Goal: Task Accomplishment & Management: Manage account settings

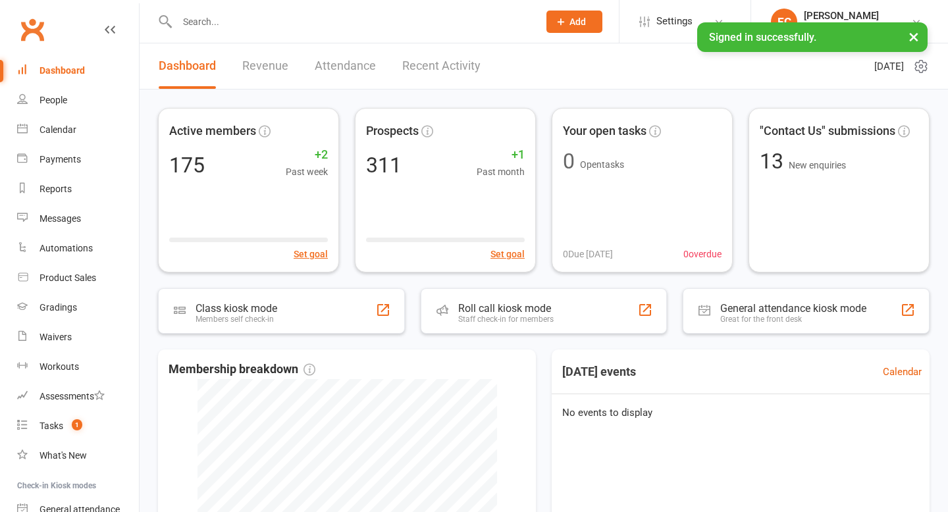
click at [198, 26] on input "text" at bounding box center [351, 22] width 356 height 18
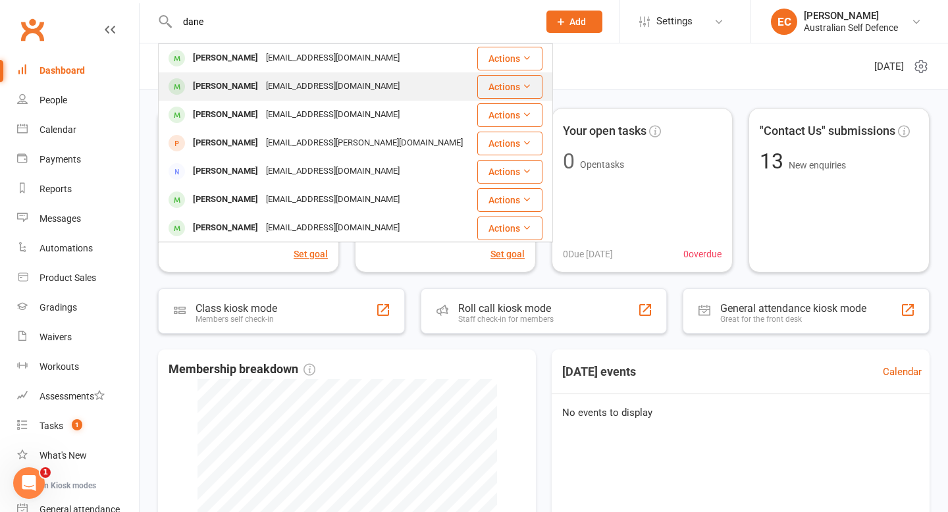
type input "dane"
click at [221, 86] on div "[PERSON_NAME]" at bounding box center [225, 86] width 73 height 19
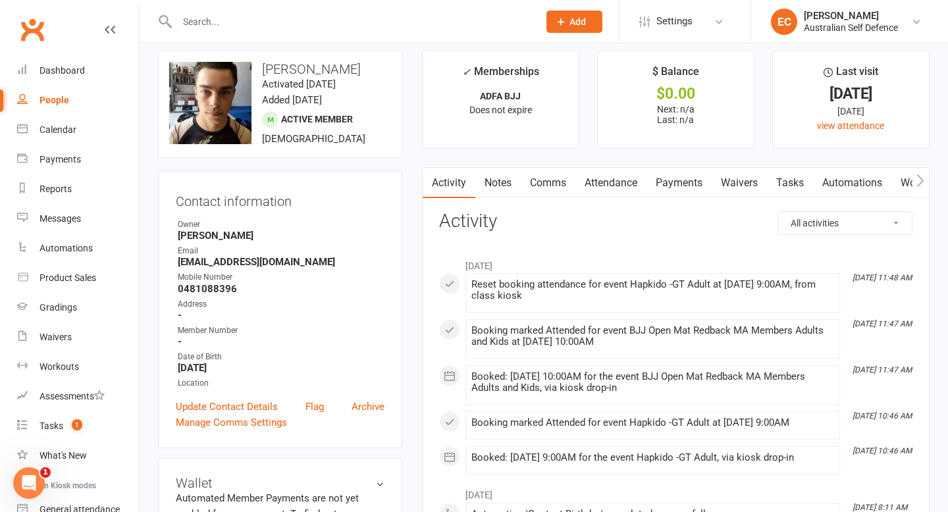
scroll to position [13, 0]
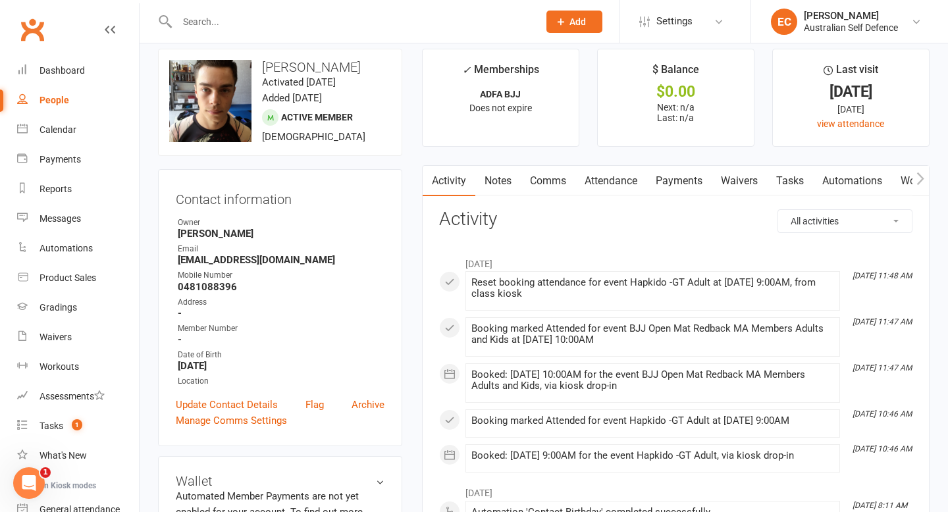
click at [908, 182] on link "Workouts" at bounding box center [923, 181] width 63 height 30
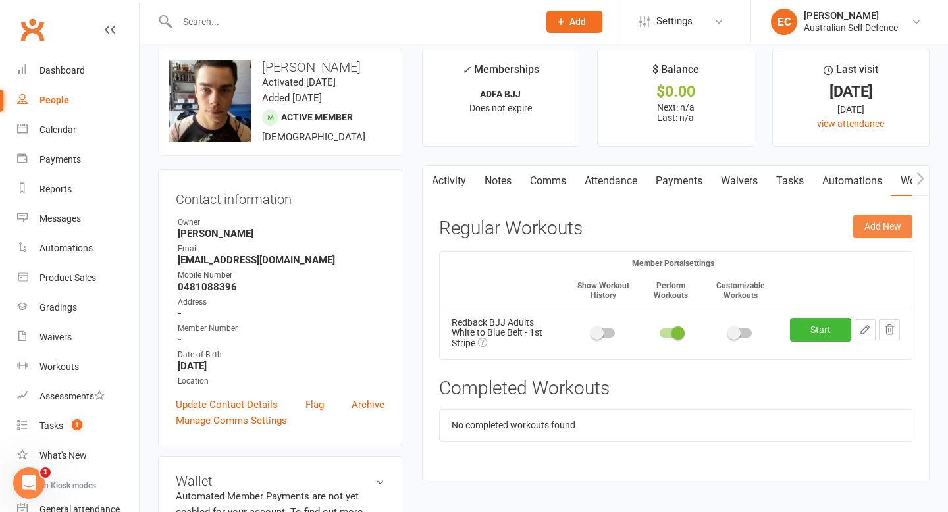
click at [877, 233] on button "Add New" at bounding box center [882, 227] width 59 height 24
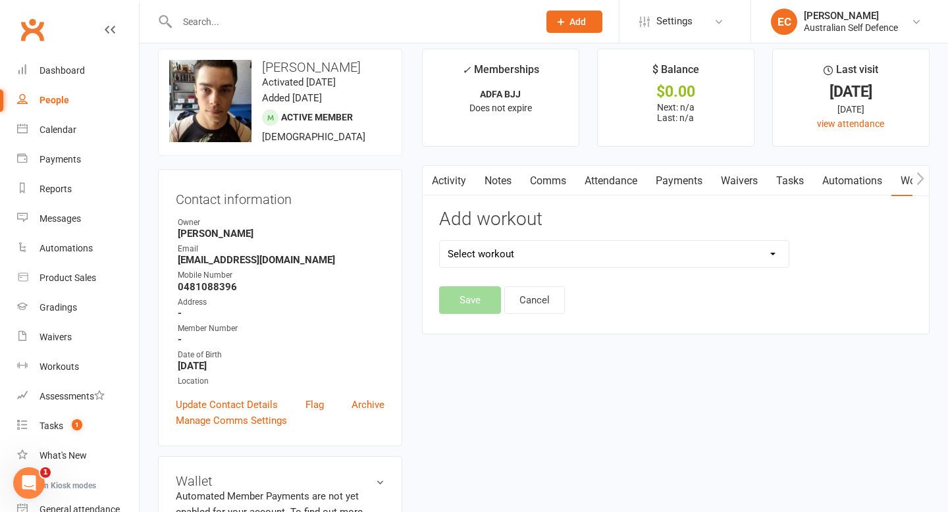
click at [774, 257] on select "Select workout" at bounding box center [614, 254] width 349 height 26
select select "2936"
click at [440, 241] on select "Select workout 10_Standing 11_Knee Ride 12_Leg Attacks 1 Open Guard Top 2_Close…" at bounding box center [614, 254] width 349 height 26
click at [472, 302] on button "Save" at bounding box center [470, 300] width 62 height 28
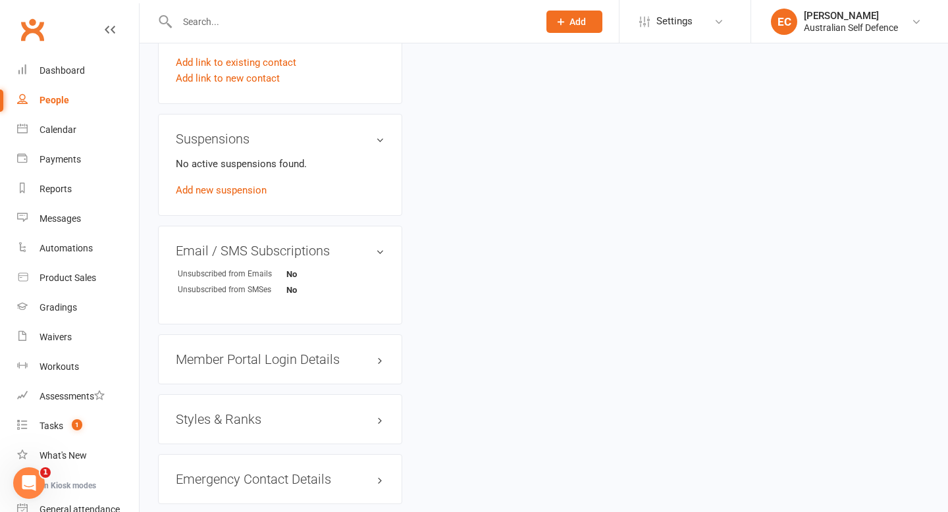
scroll to position [798, 0]
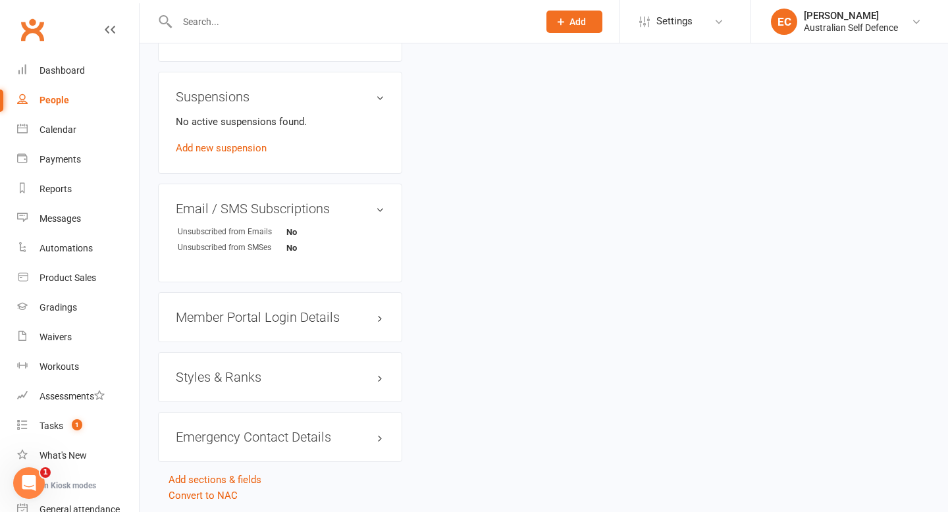
click at [275, 320] on h3 "Member Portal Login Details" at bounding box center [280, 317] width 209 height 14
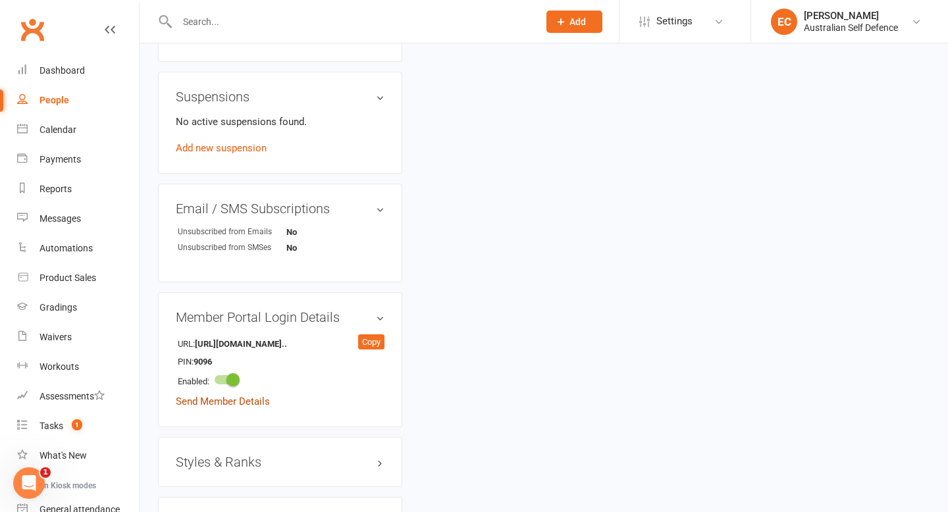
click at [249, 398] on link "Send Member Details" at bounding box center [223, 402] width 94 height 12
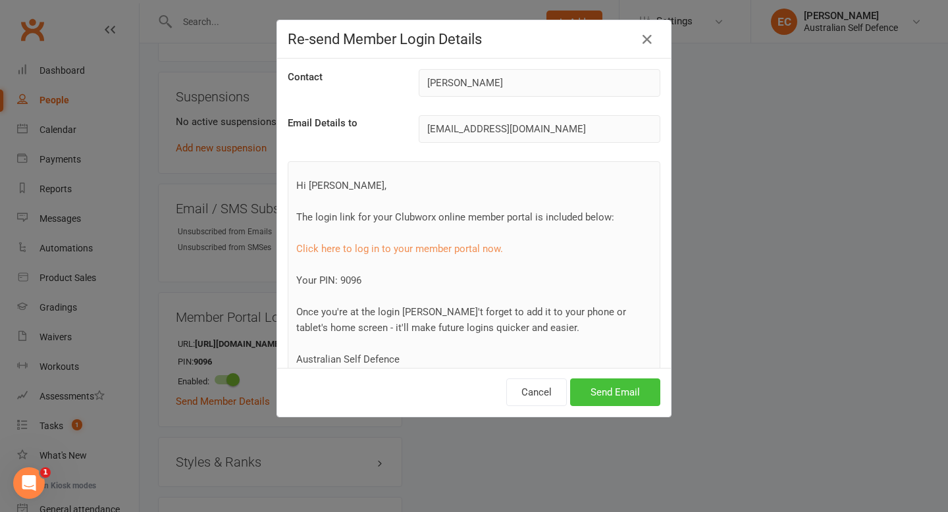
click at [610, 392] on button "Send Email" at bounding box center [615, 393] width 90 height 28
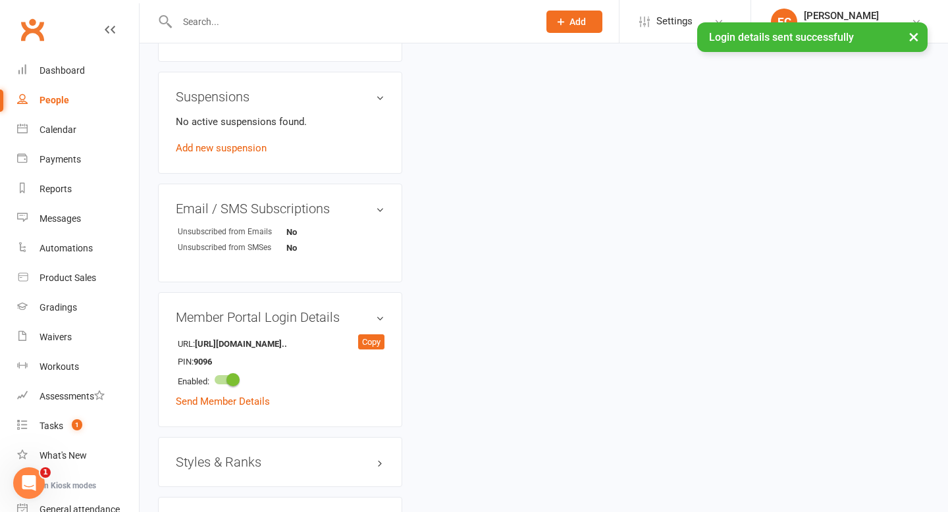
click at [248, 463] on h3 "Styles & Ranks" at bounding box center [280, 462] width 209 height 14
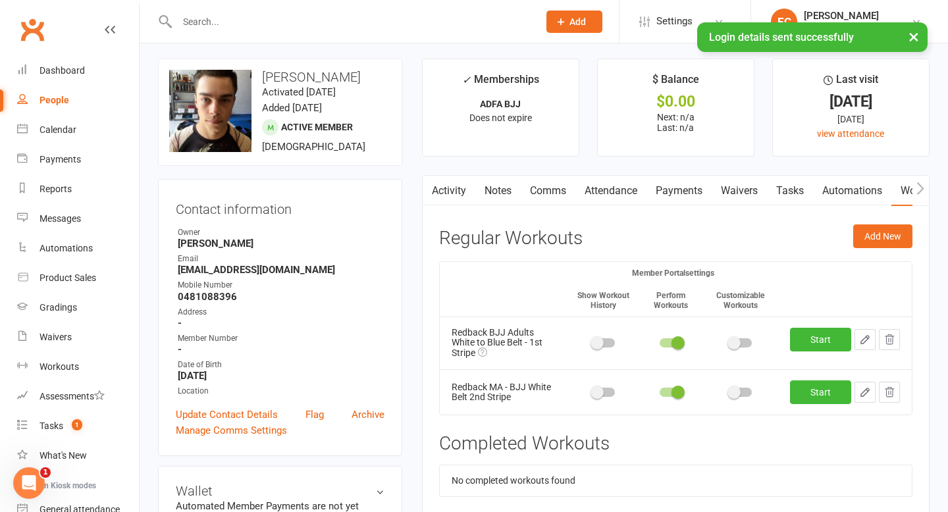
scroll to position [0, 0]
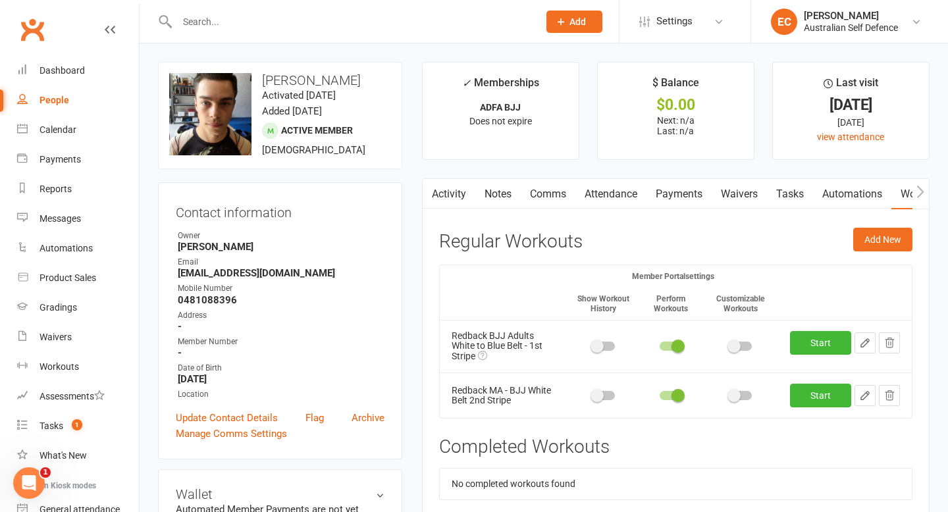
click at [192, 15] on input "text" at bounding box center [351, 22] width 356 height 18
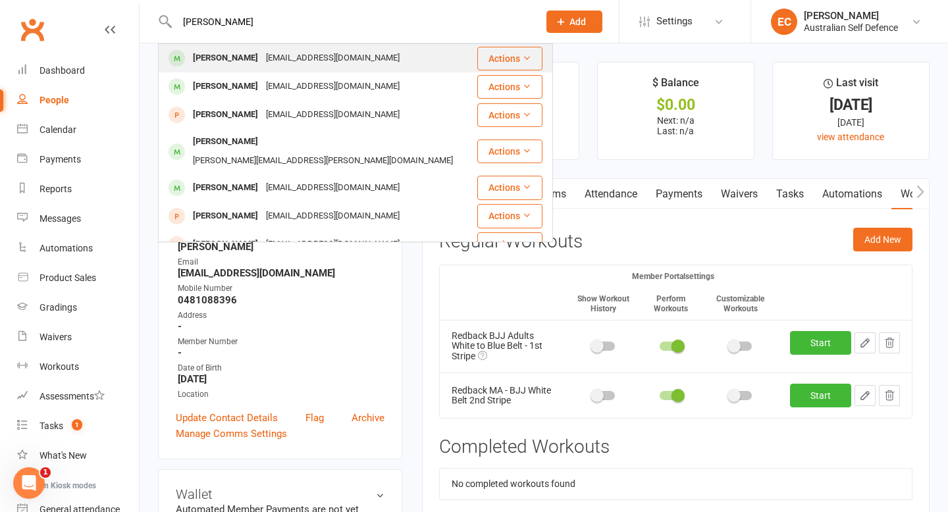
type input "[PERSON_NAME]"
click at [281, 52] on div "[EMAIL_ADDRESS][DOMAIN_NAME]" at bounding box center [333, 58] width 142 height 19
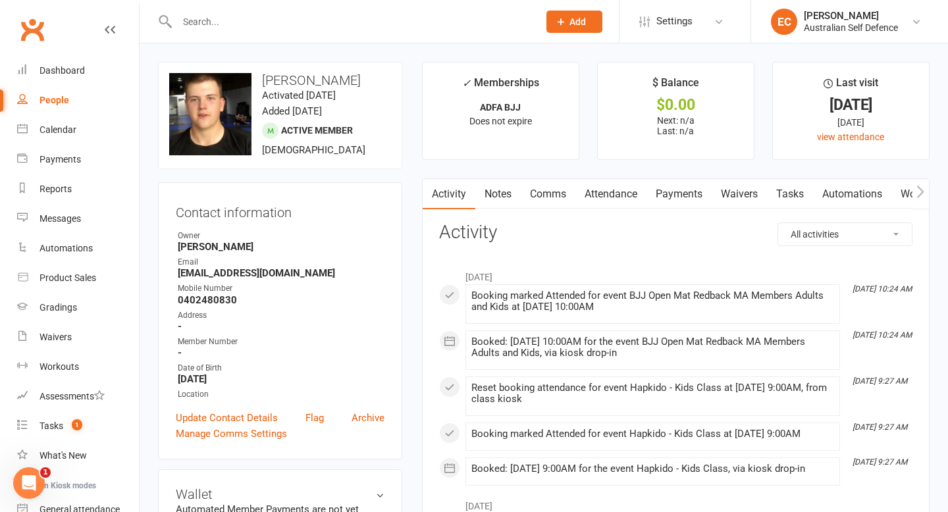
click at [911, 197] on link "Workouts" at bounding box center [923, 194] width 63 height 30
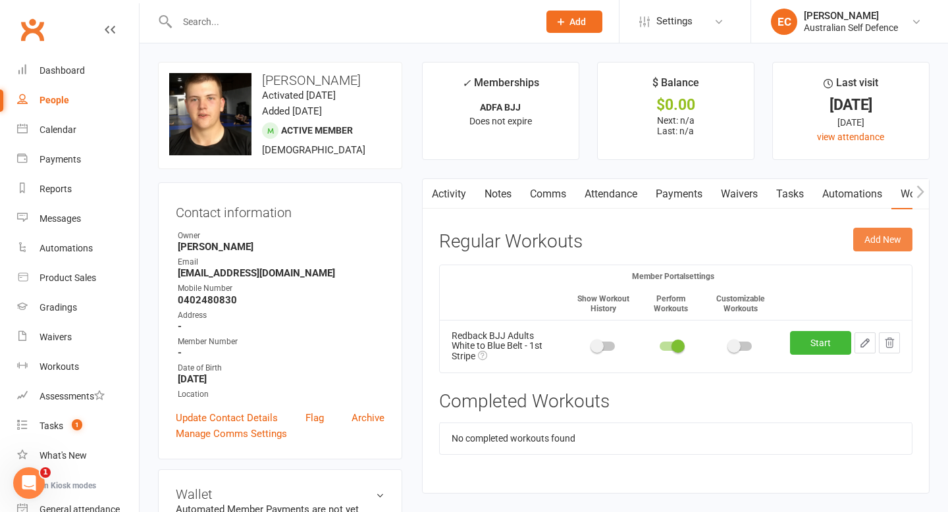
click at [881, 243] on button "Add New" at bounding box center [882, 240] width 59 height 24
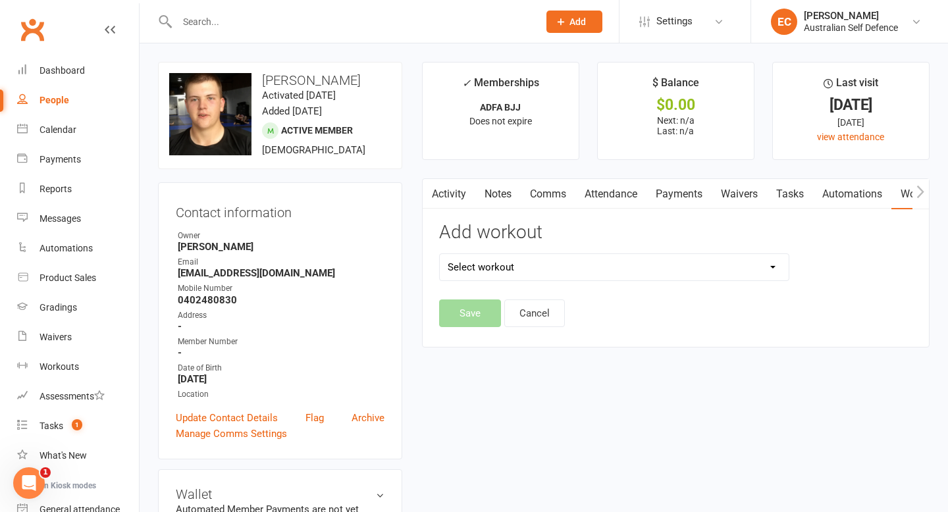
click at [773, 268] on select "Select workout" at bounding box center [614, 267] width 349 height 26
click at [440, 254] on select "Select workout" at bounding box center [614, 267] width 349 height 26
click at [772, 271] on select "Select workout 10_Standing 11_Knee Ride 12_Leg Attacks 1 Open Guard Top 2_Close…" at bounding box center [614, 267] width 349 height 26
select select "2936"
click at [440, 254] on select "Select workout 10_Standing 11_Knee Ride 12_Leg Attacks 1 Open Guard Top 2_Close…" at bounding box center [614, 267] width 349 height 26
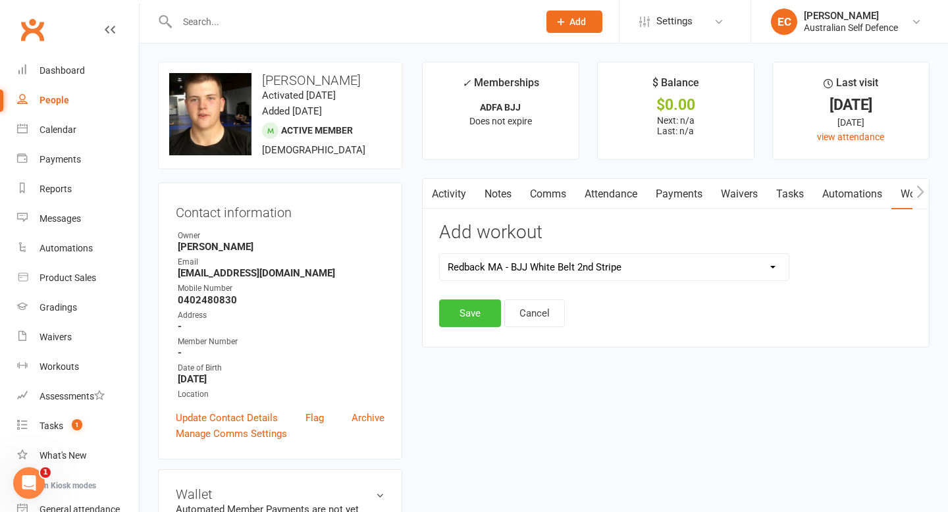
click at [483, 311] on button "Save" at bounding box center [470, 314] width 62 height 28
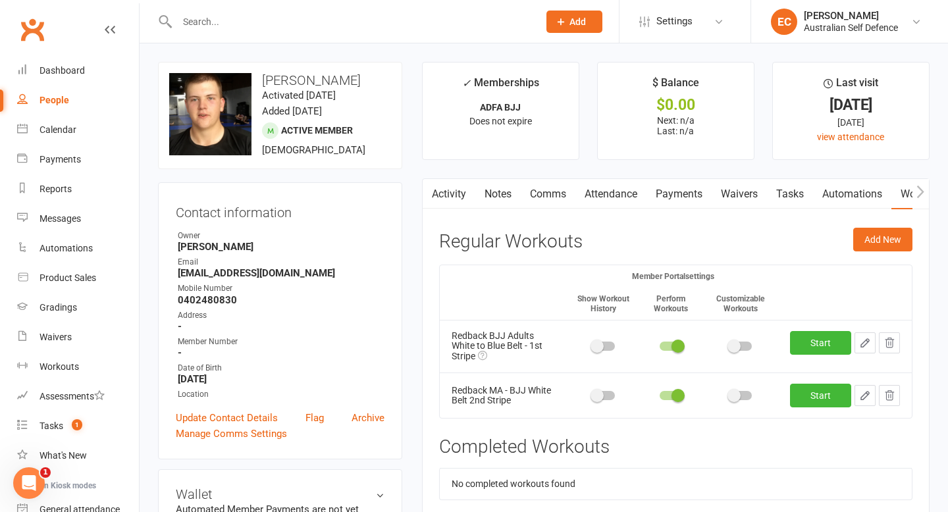
click at [191, 24] on input "text" at bounding box center [351, 22] width 356 height 18
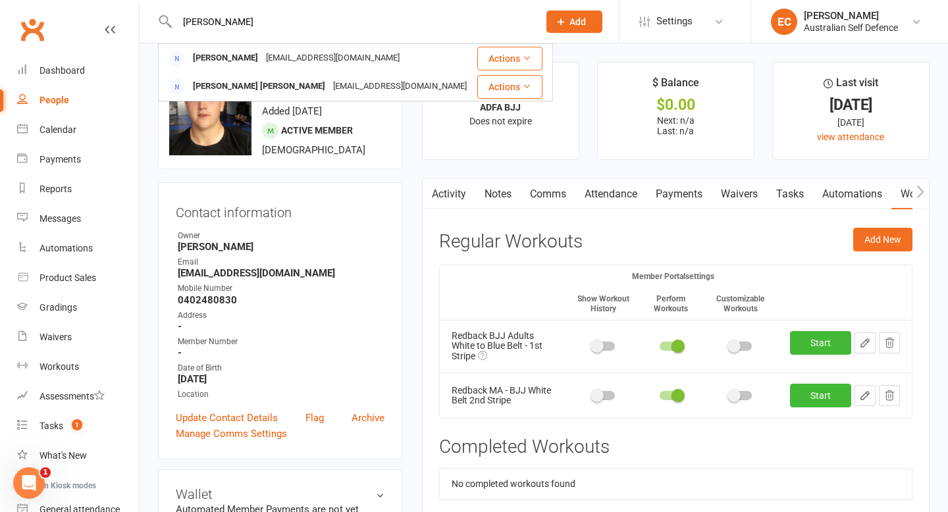
type input "[PERSON_NAME]"
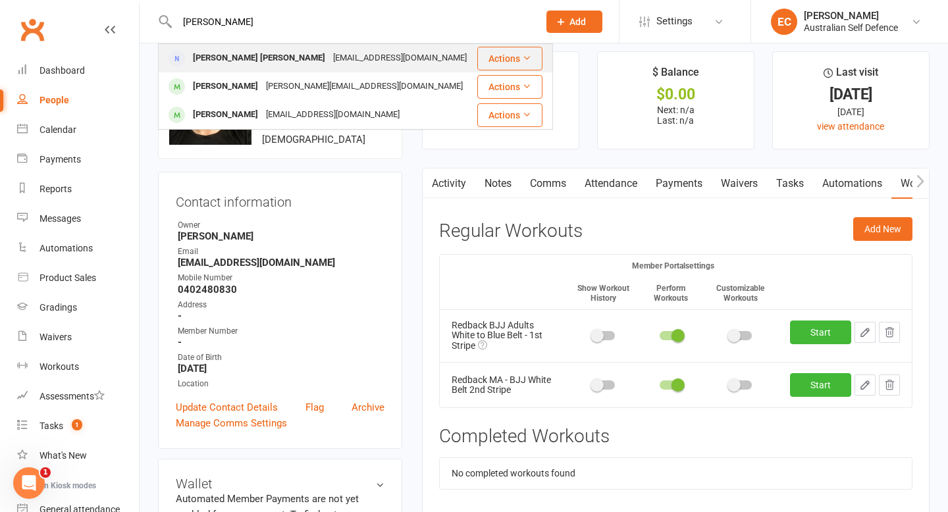
scroll to position [9, 0]
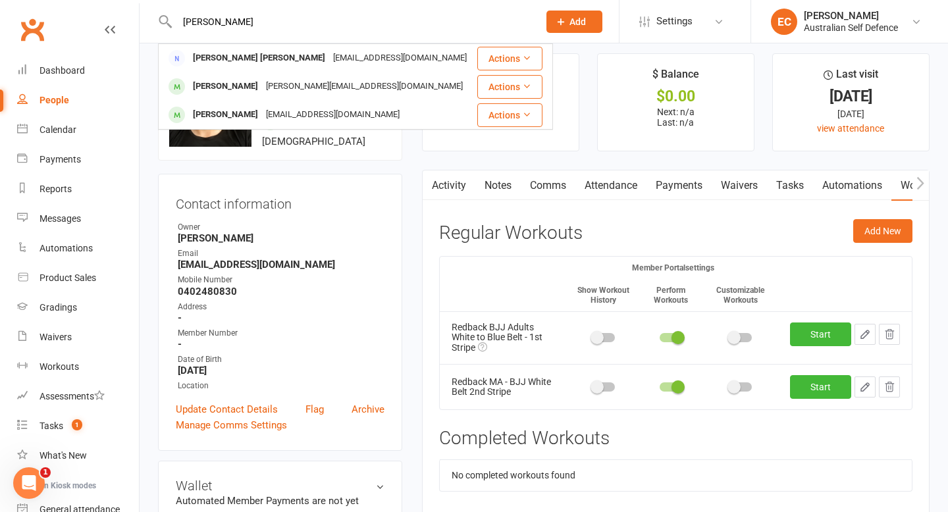
drag, startPoint x: 208, startPoint y: 22, endPoint x: 152, endPoint y: 21, distance: 56.0
click at [153, 21] on react-component "julian [PERSON_NAME] Sanchez [EMAIL_ADDRESS][DOMAIN_NAME] Actions [PERSON_NAME]…" at bounding box center [264, 21] width 529 height 43
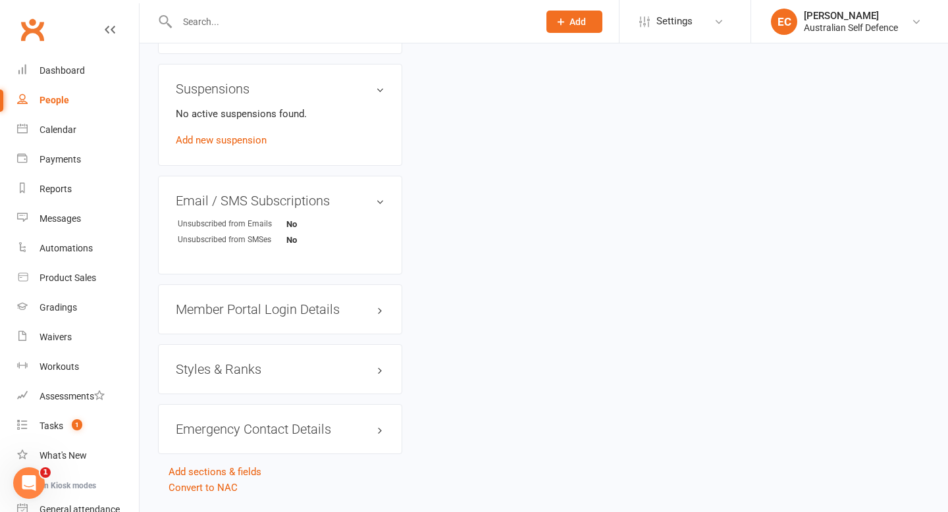
scroll to position [824, 0]
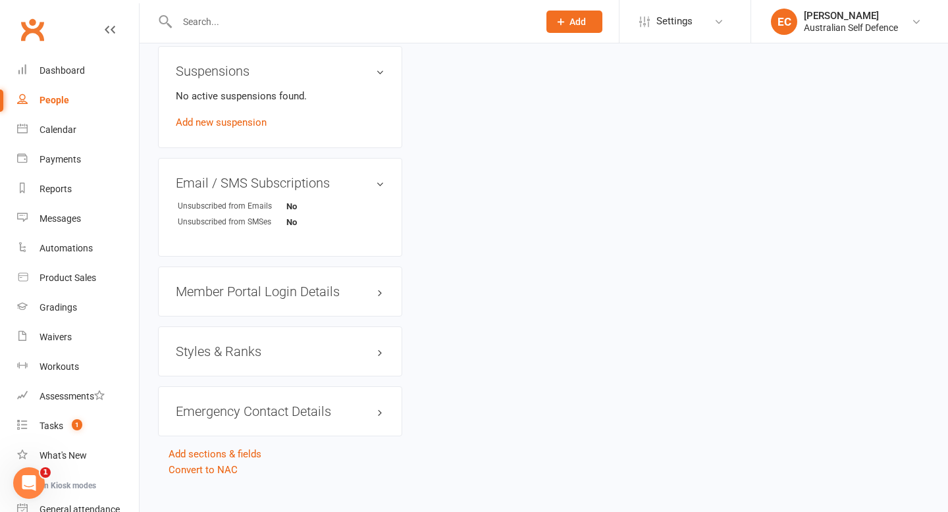
click at [256, 353] on h3 "Styles & Ranks" at bounding box center [280, 351] width 209 height 14
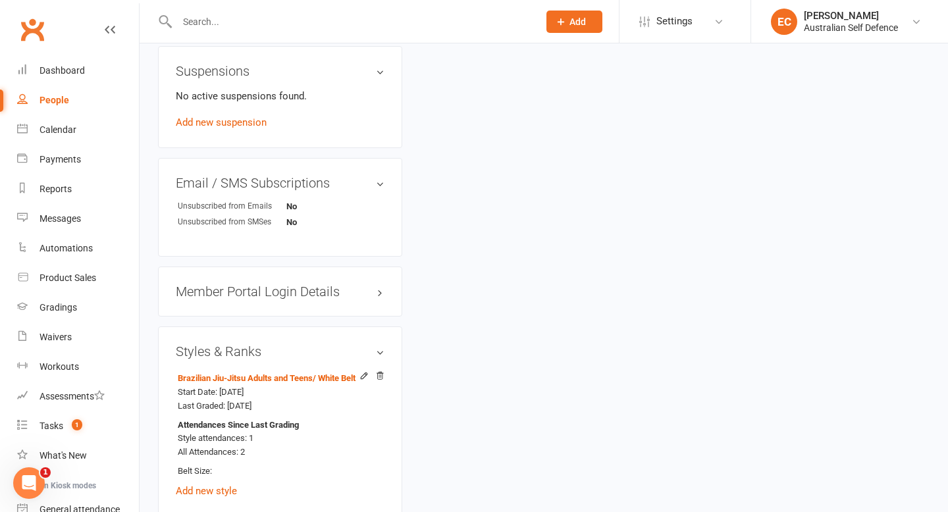
click at [292, 294] on h3 "Member Portal Login Details" at bounding box center [280, 291] width 209 height 14
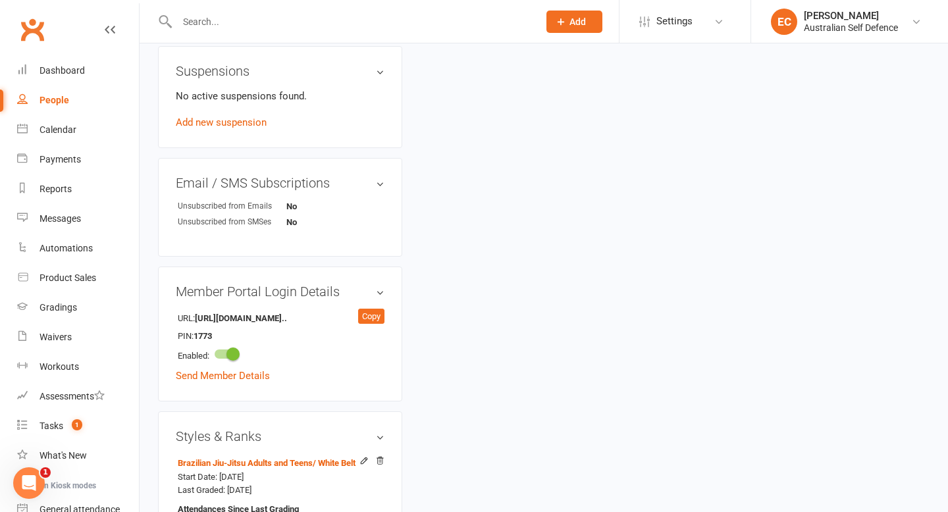
scroll to position [828, 0]
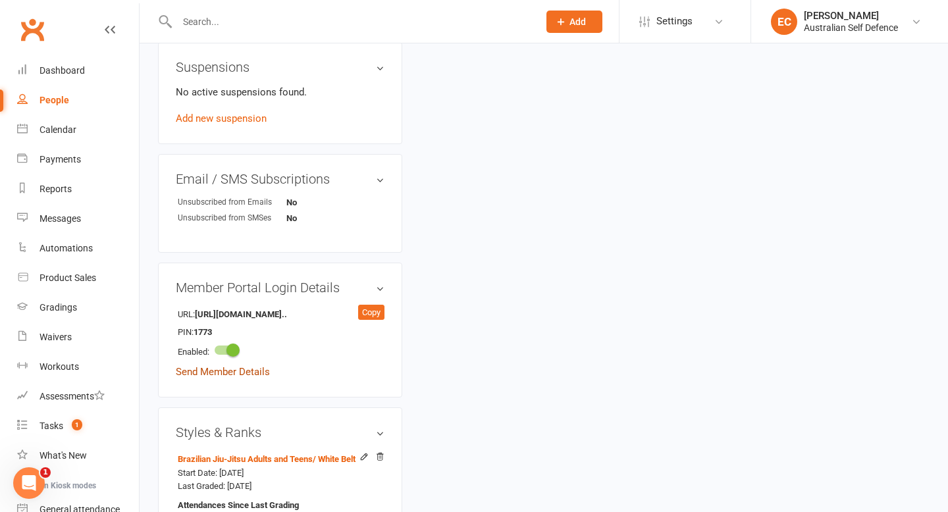
click at [238, 371] on link "Send Member Details" at bounding box center [223, 372] width 94 height 12
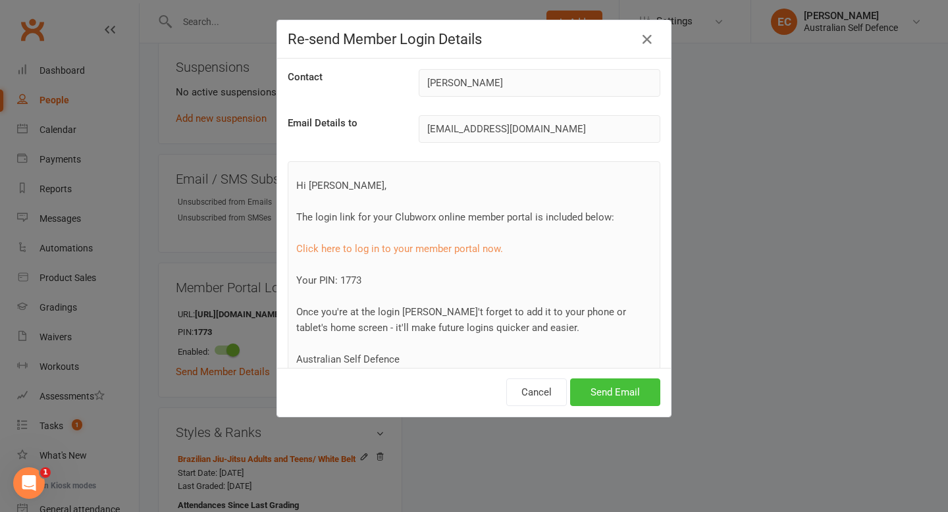
click at [585, 383] on button "Send Email" at bounding box center [615, 393] width 90 height 28
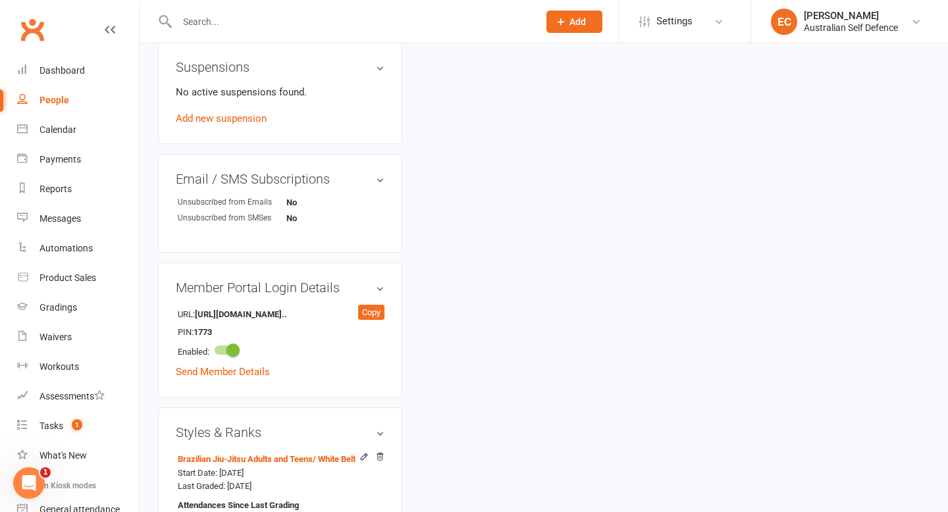
click at [227, 26] on input "text" at bounding box center [351, 22] width 356 height 18
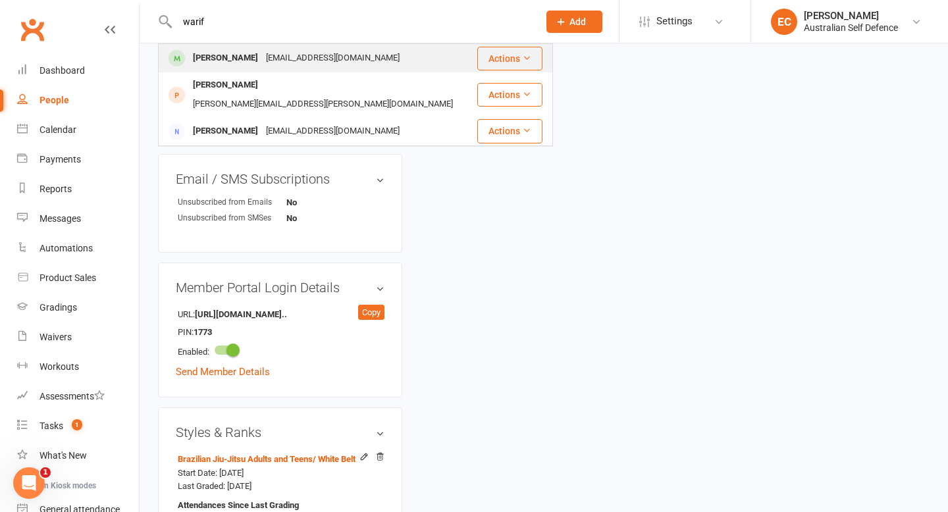
type input "warif"
click at [500, 63] on button "Actions" at bounding box center [509, 59] width 65 height 24
click at [230, 53] on div "[PERSON_NAME]" at bounding box center [225, 58] width 73 height 19
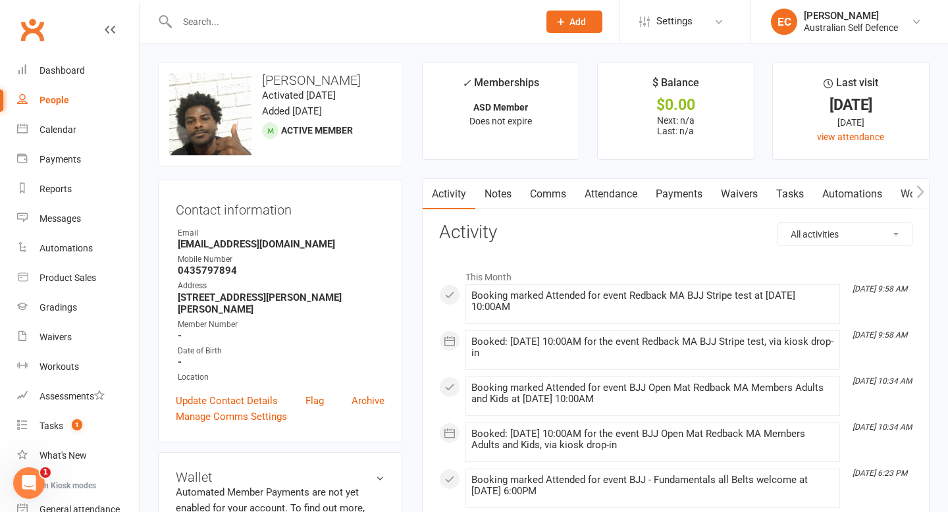
click at [911, 194] on link "Workouts" at bounding box center [923, 194] width 63 height 30
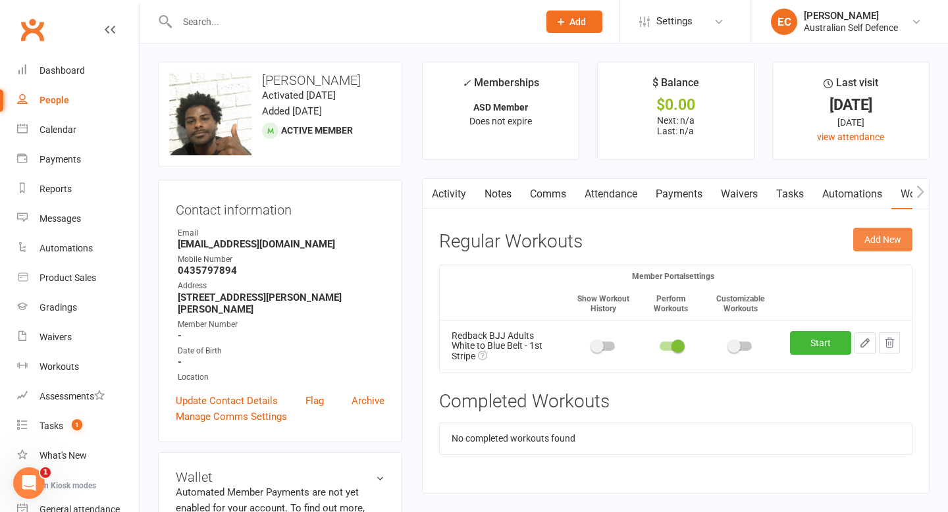
click at [880, 245] on button "Add New" at bounding box center [882, 240] width 59 height 24
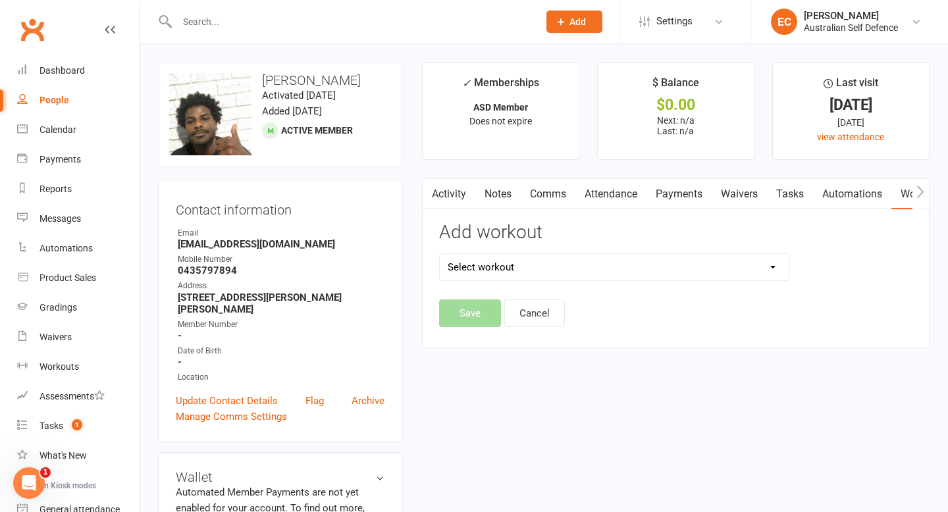
click at [770, 272] on select "Select workout" at bounding box center [614, 267] width 349 height 26
select select "2936"
click at [440, 254] on select "Select workout 10_Standing 11_Knee Ride 12_Leg Attacks 1 Open Guard Top 2_Close…" at bounding box center [614, 267] width 349 height 26
click at [458, 310] on button "Save" at bounding box center [470, 314] width 62 height 28
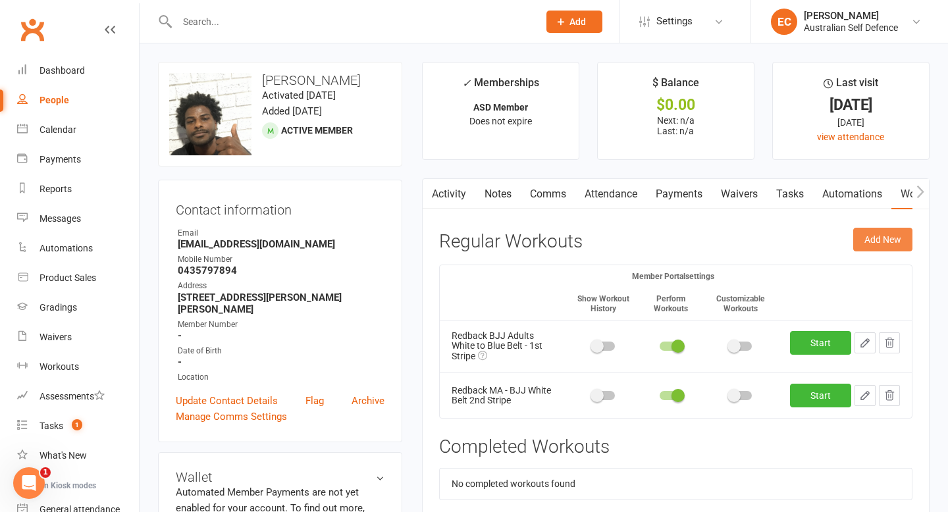
click at [880, 242] on button "Add New" at bounding box center [882, 240] width 59 height 24
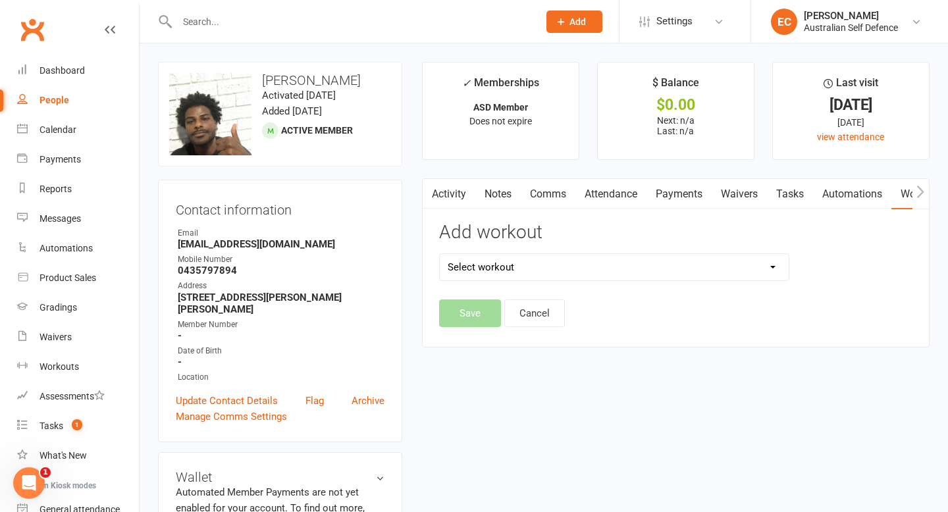
click at [778, 265] on select "Select workout" at bounding box center [614, 267] width 349 height 26
select select "2951"
click at [440, 254] on select "Select workout 10_Standing 11_Knee Ride 12_Leg Attacks 1 Open Guard Top 2_Close…" at bounding box center [614, 267] width 349 height 26
click at [474, 317] on button "Save" at bounding box center [470, 314] width 62 height 28
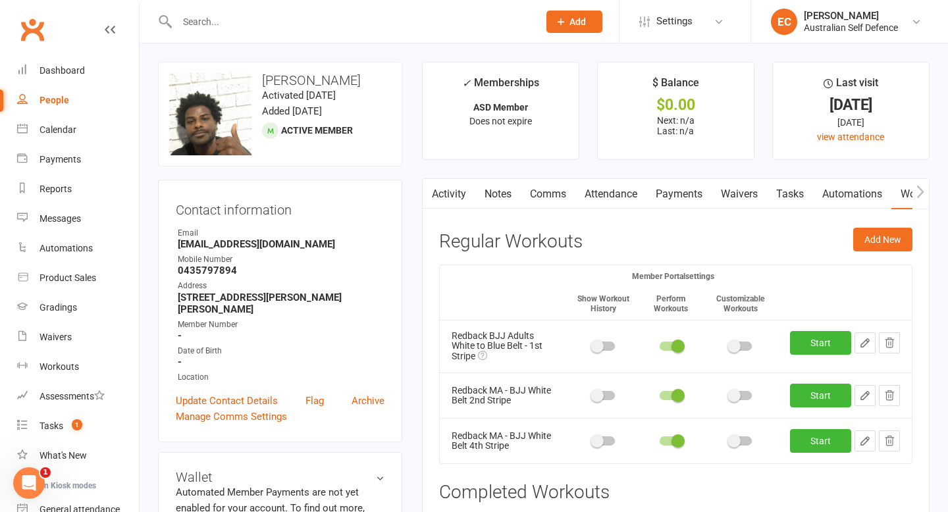
click at [906, 197] on link "Workouts" at bounding box center [923, 194] width 63 height 30
click at [911, 195] on link "Workouts" at bounding box center [923, 194] width 63 height 30
click at [894, 236] on button "Add New" at bounding box center [882, 240] width 59 height 24
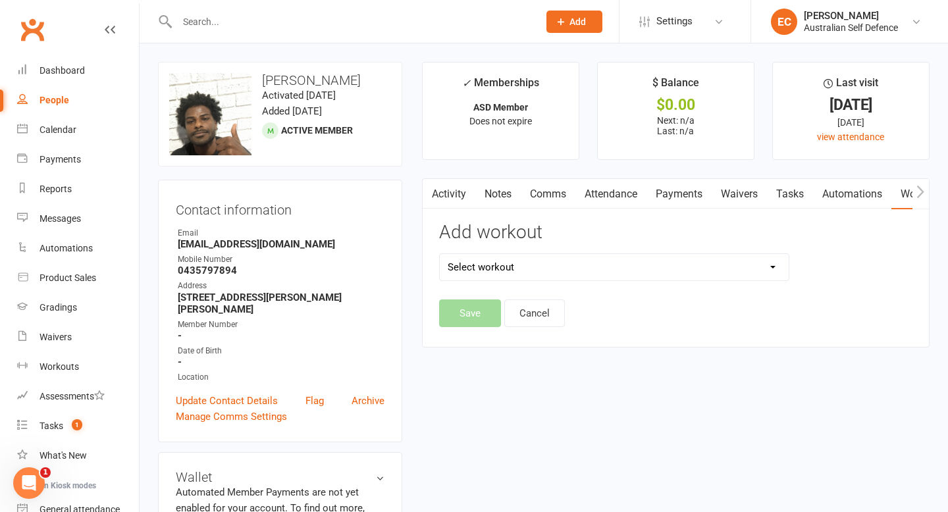
click at [774, 267] on select "Select workout" at bounding box center [614, 267] width 349 height 26
click at [494, 272] on select "Select workout 10_Standing 11_Knee Ride 12_Leg Attacks 1 Open Guard Top 2_Close…" at bounding box center [614, 267] width 349 height 26
select select "2939"
click at [440, 254] on select "Select workout 10_Standing 11_Knee Ride 12_Leg Attacks 1 Open Guard Top 2_Close…" at bounding box center [614, 267] width 349 height 26
click at [473, 313] on button "Save" at bounding box center [470, 314] width 62 height 28
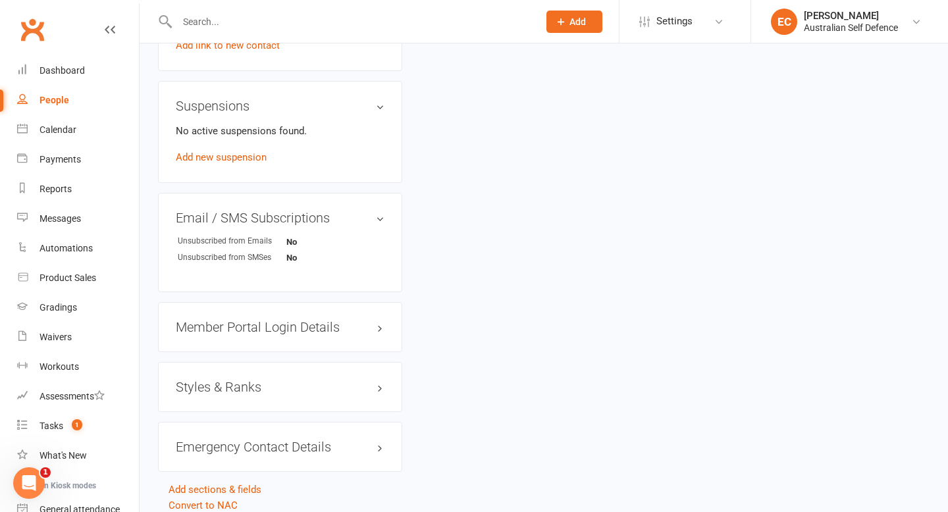
scroll to position [811, 0]
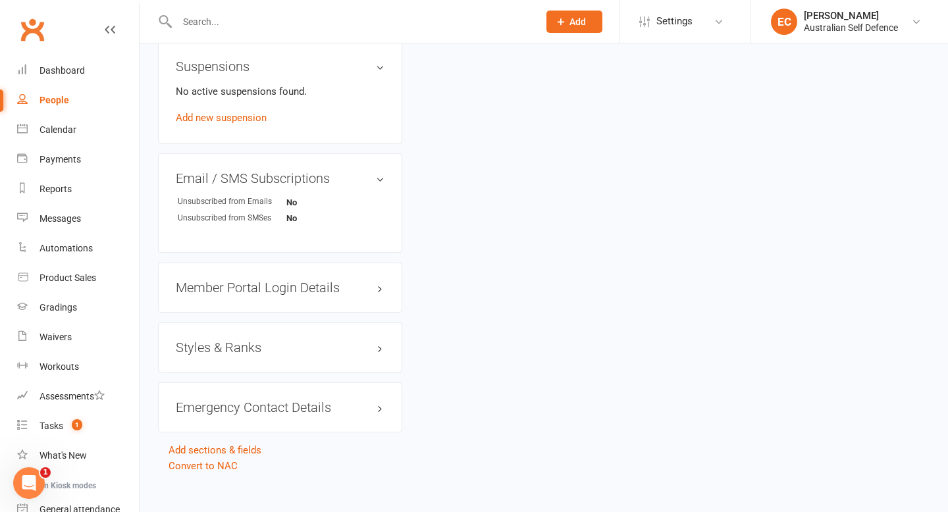
click at [275, 281] on h3 "Member Portal Login Details" at bounding box center [280, 288] width 209 height 14
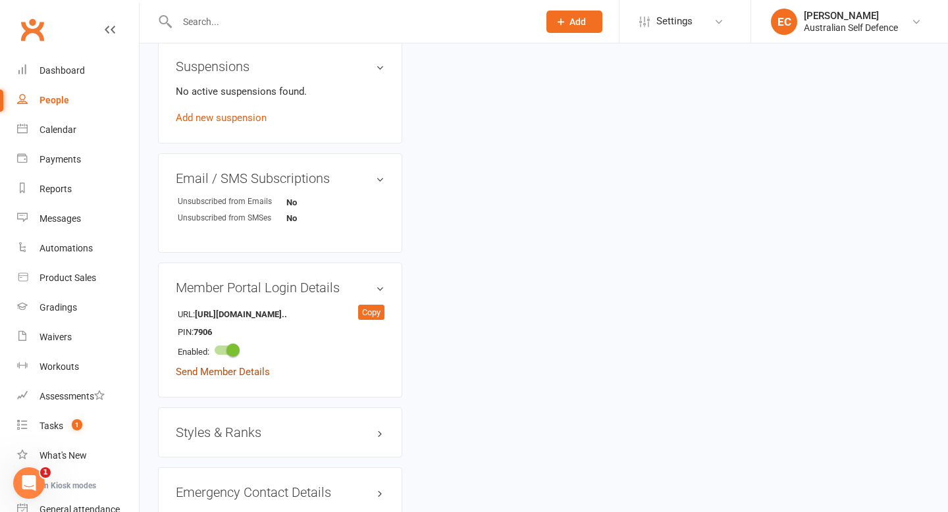
click at [238, 366] on link "Send Member Details" at bounding box center [223, 372] width 94 height 12
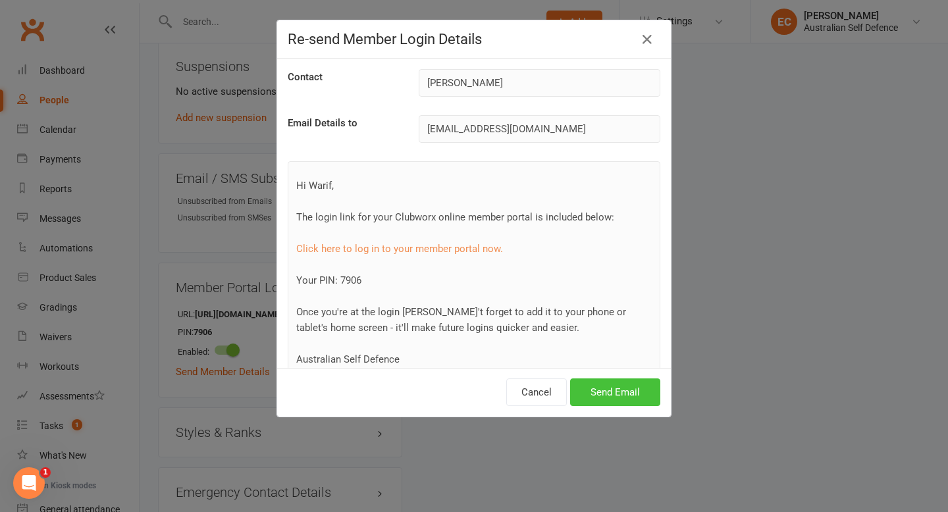
click at [618, 392] on button "Send Email" at bounding box center [615, 393] width 90 height 28
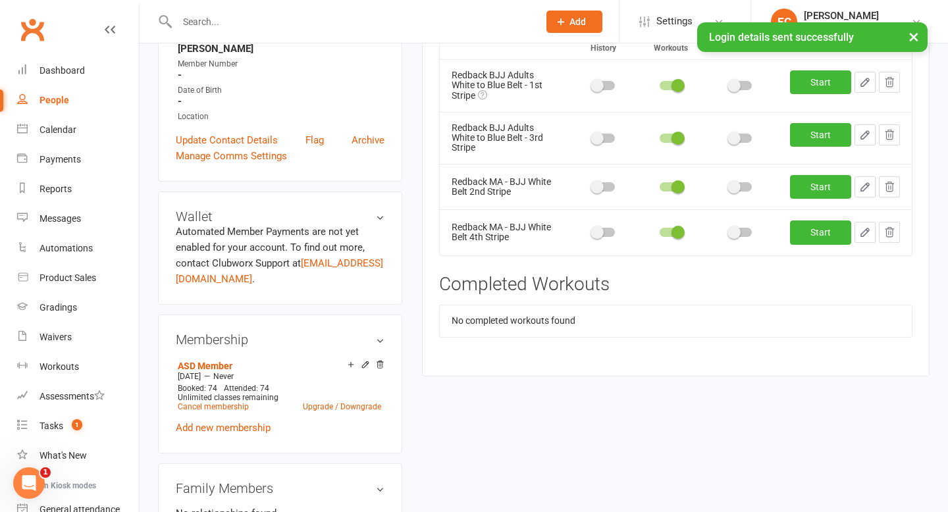
scroll to position [0, 0]
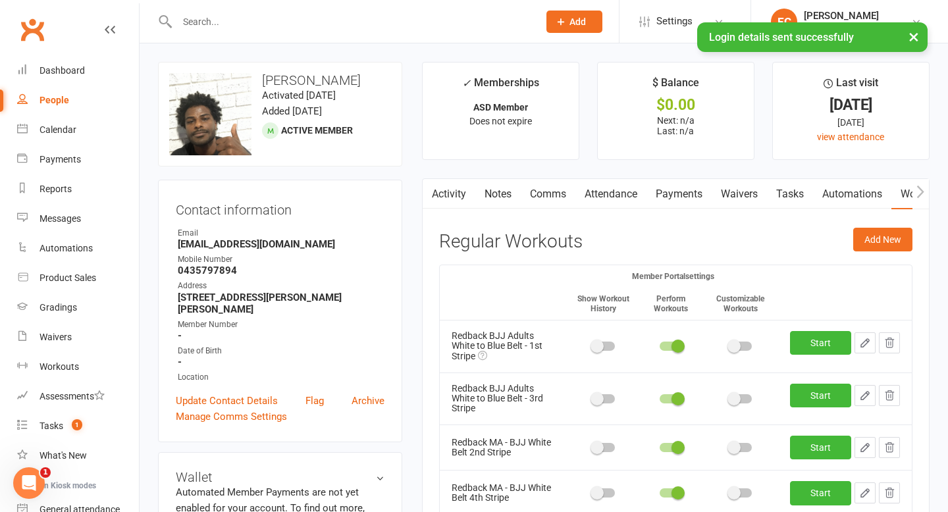
click at [193, 22] on div "× Login details sent successfully" at bounding box center [465, 22] width 931 height 0
click at [198, 22] on div "× Login details sent successfully" at bounding box center [465, 22] width 931 height 0
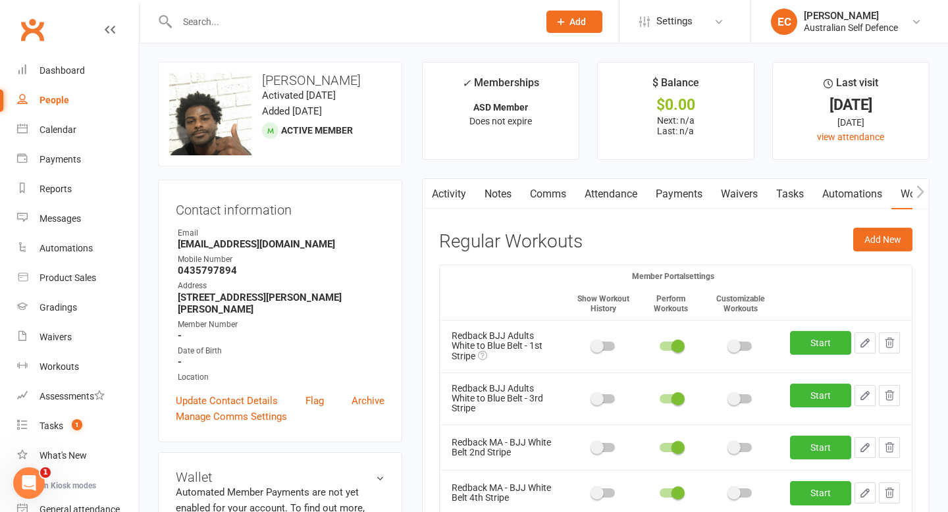
click at [215, 25] on input "text" at bounding box center [351, 22] width 356 height 18
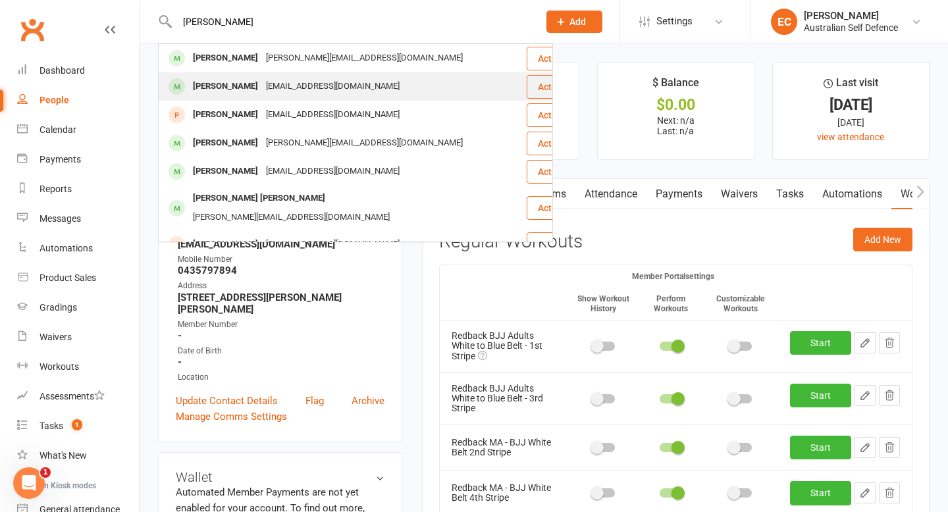
type input "[PERSON_NAME]"
click at [234, 88] on div "[PERSON_NAME]" at bounding box center [225, 86] width 73 height 19
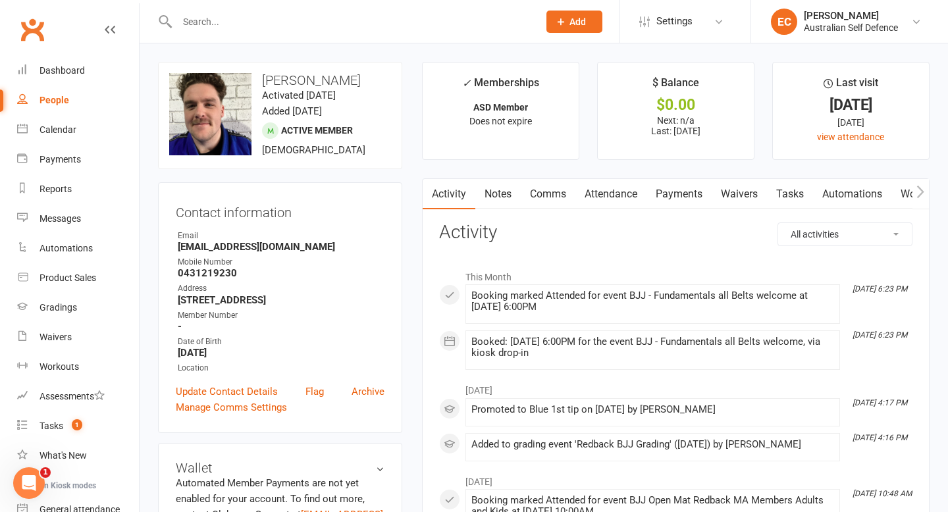
click at [909, 194] on link "Workouts" at bounding box center [923, 194] width 63 height 30
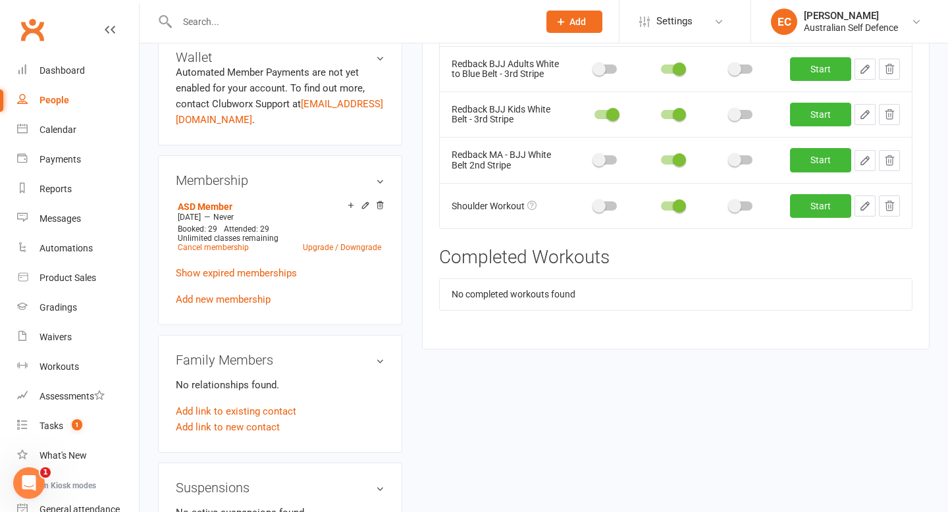
scroll to position [844, 0]
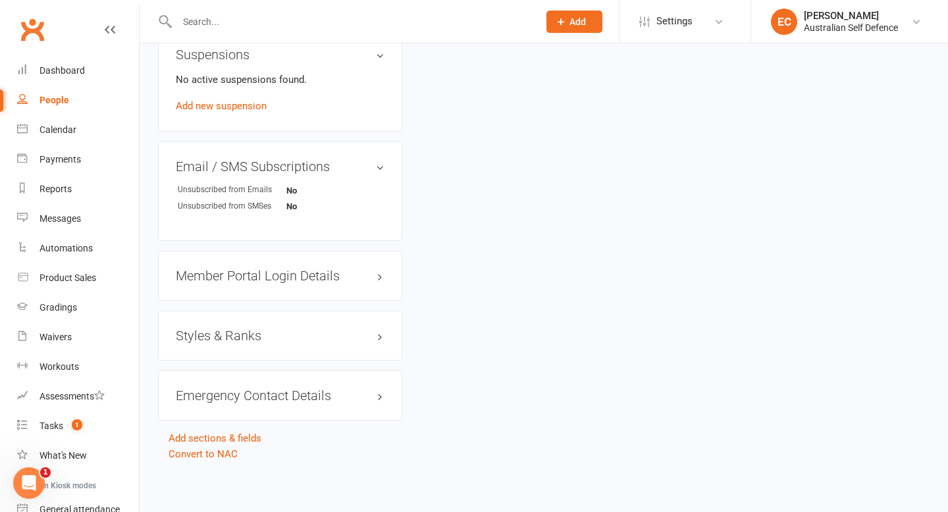
click at [250, 333] on h3 "Styles & Ranks" at bounding box center [280, 336] width 209 height 14
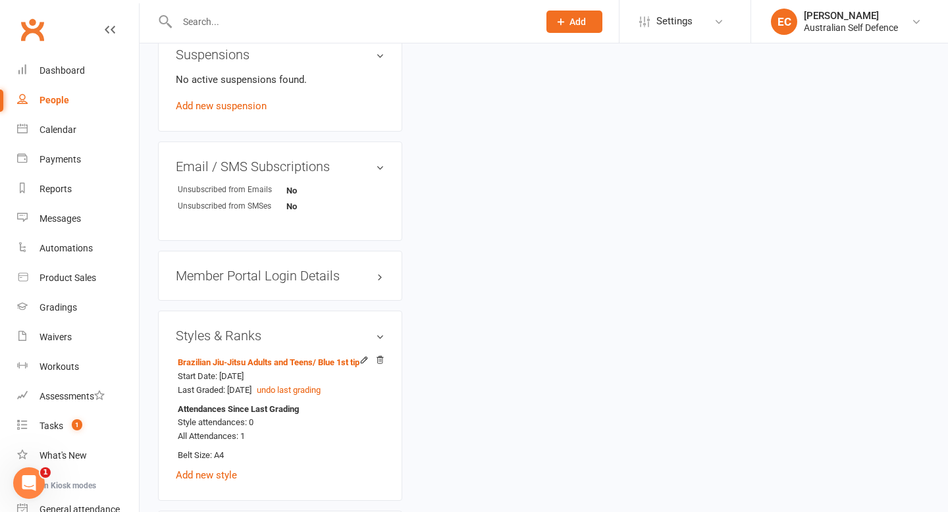
click at [253, 272] on h3 "Member Portal Login Details" at bounding box center [280, 276] width 209 height 14
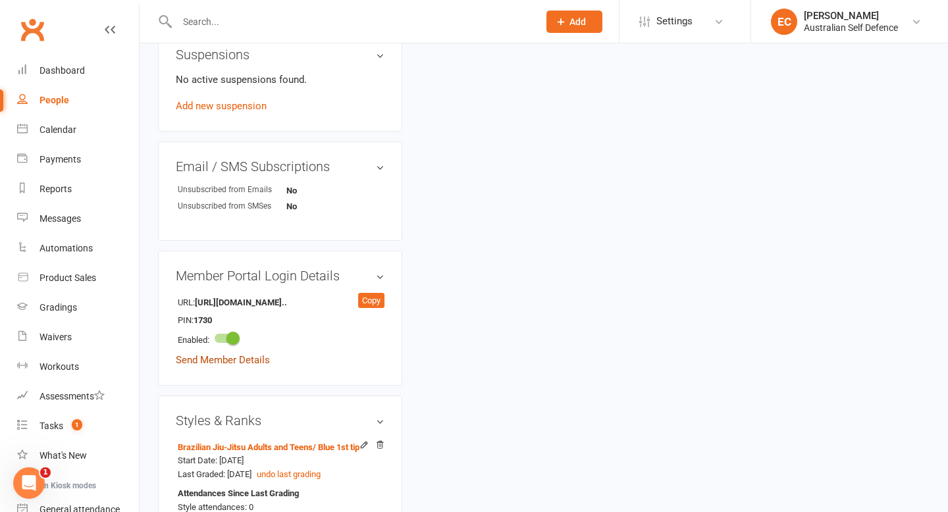
click at [213, 361] on link "Send Member Details" at bounding box center [223, 360] width 94 height 12
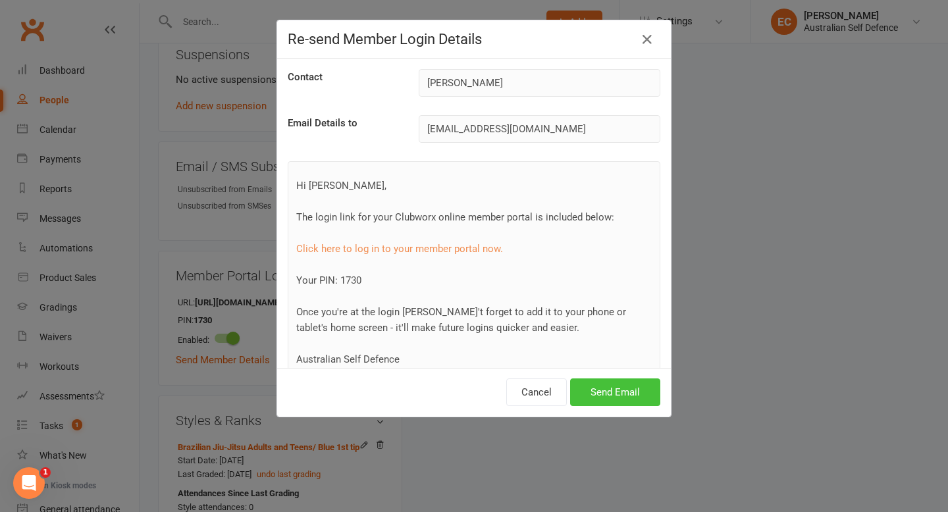
click at [629, 395] on button "Send Email" at bounding box center [615, 393] width 90 height 28
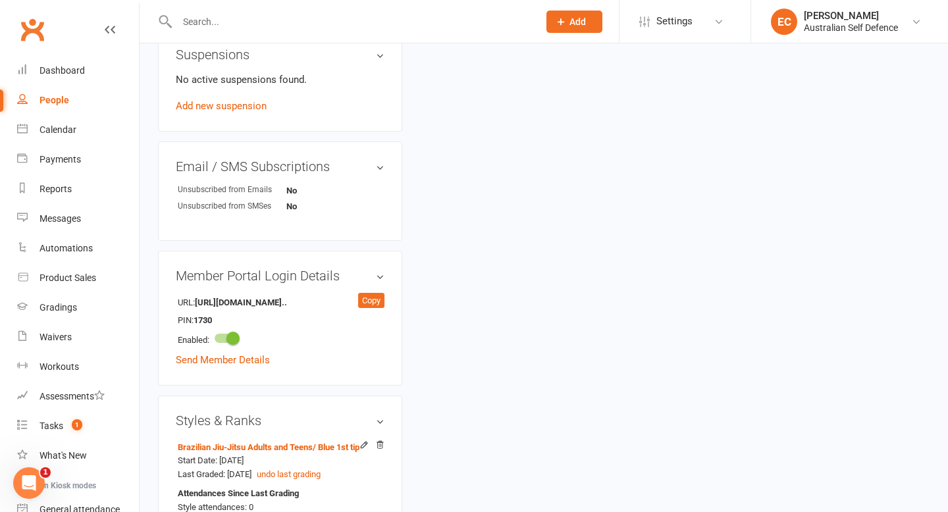
click at [207, 26] on input "text" at bounding box center [351, 22] width 356 height 18
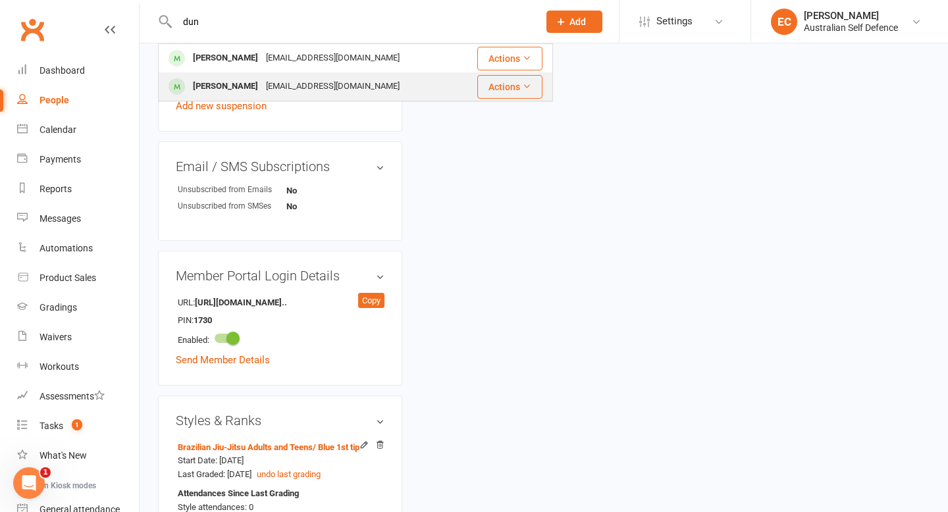
type input "dun"
click at [234, 80] on div "[PERSON_NAME]" at bounding box center [225, 86] width 73 height 19
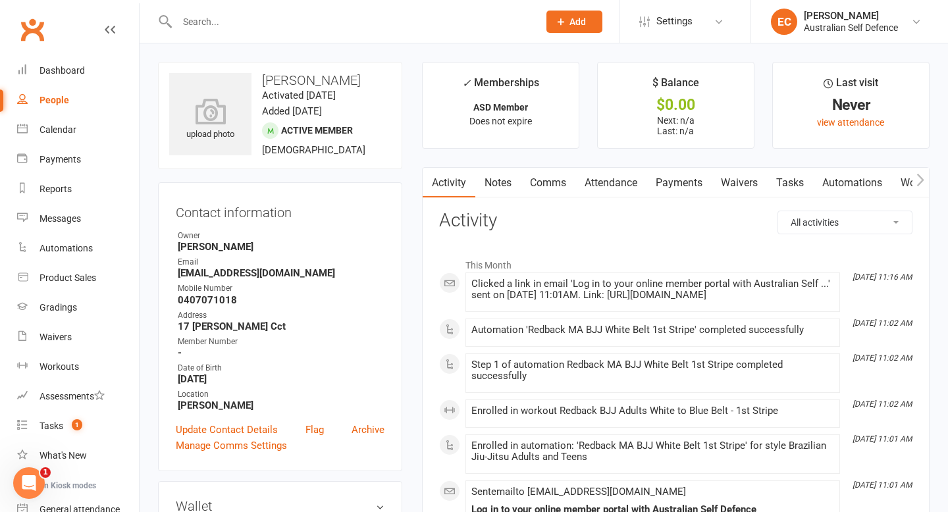
click at [908, 180] on link "Workouts" at bounding box center [923, 183] width 63 height 30
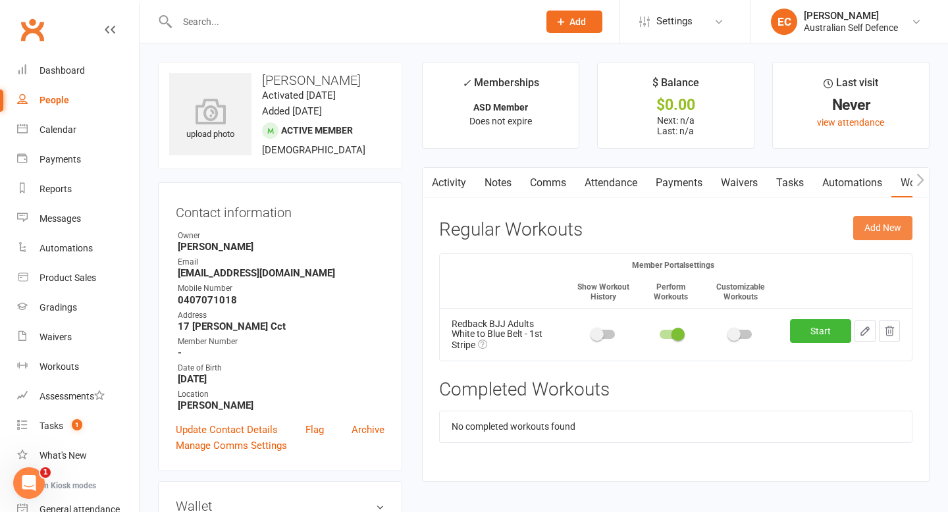
click at [888, 232] on button "Add New" at bounding box center [882, 228] width 59 height 24
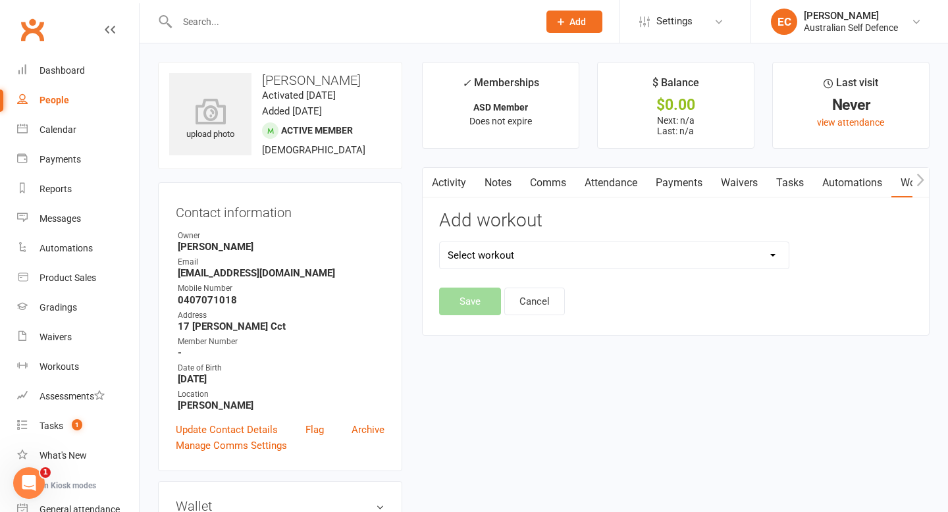
click at [773, 256] on select "Select workout" at bounding box center [614, 255] width 349 height 26
select select "2936"
click at [440, 242] on select "Select workout 10_Standing 11_Knee Ride 12_Leg Attacks 1 Open Guard Top 2_Close…" at bounding box center [614, 255] width 349 height 26
click at [483, 302] on button "Save" at bounding box center [470, 302] width 62 height 28
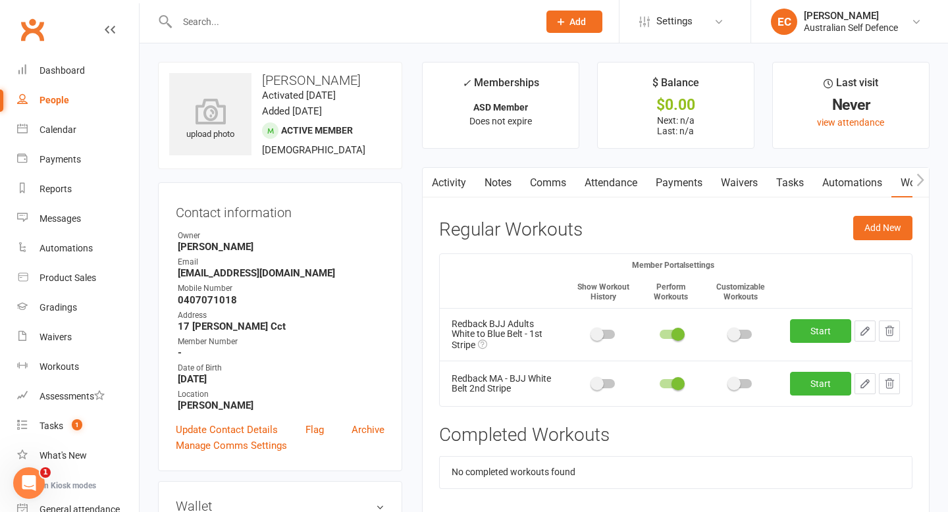
click at [554, 180] on link "Comms" at bounding box center [548, 183] width 55 height 30
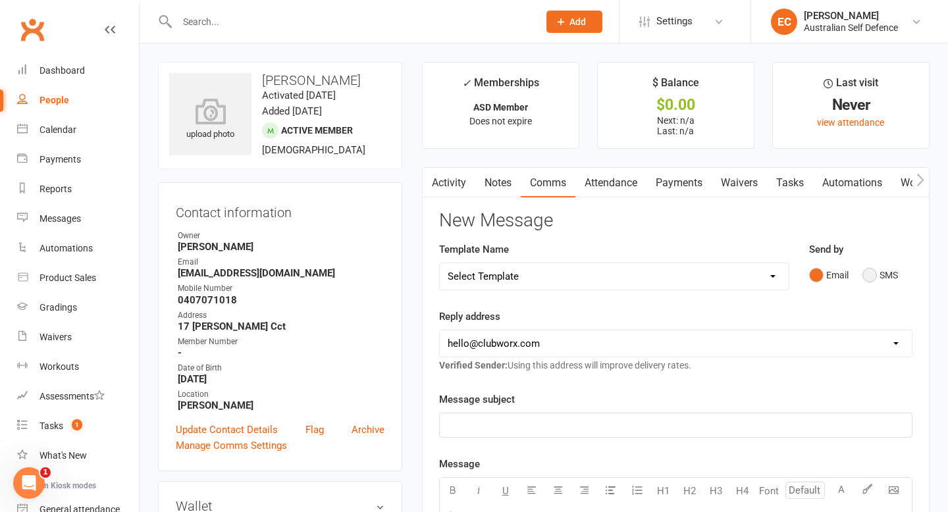
click at [869, 279] on button "SMS" at bounding box center [881, 275] width 36 height 25
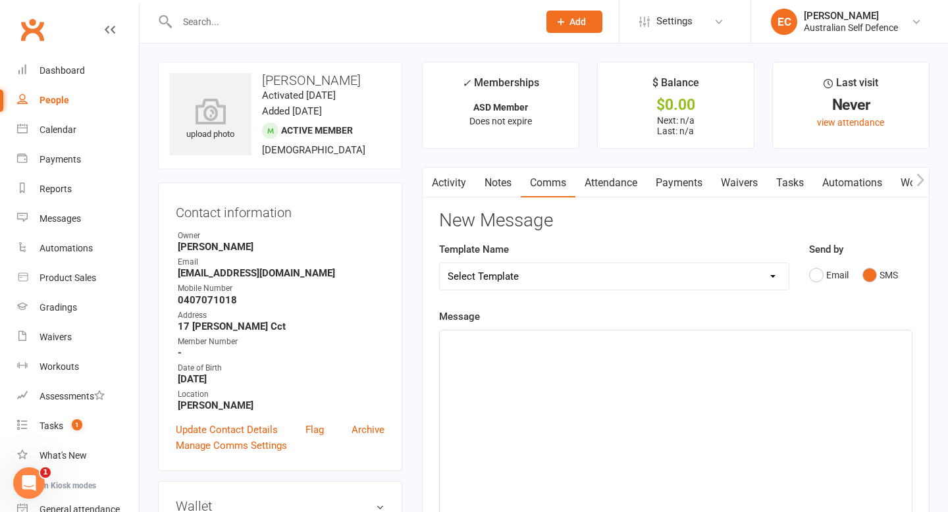
click at [558, 364] on div "﻿" at bounding box center [676, 430] width 472 height 198
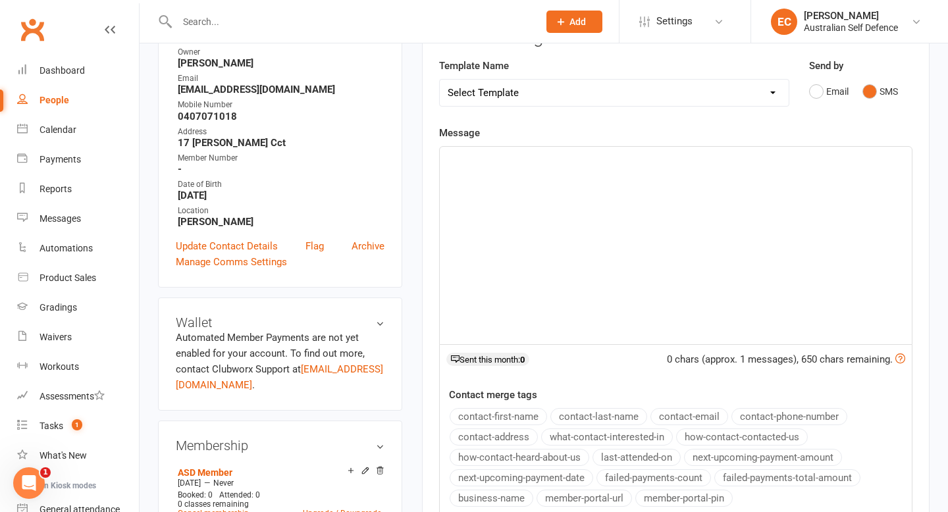
scroll to position [221, 0]
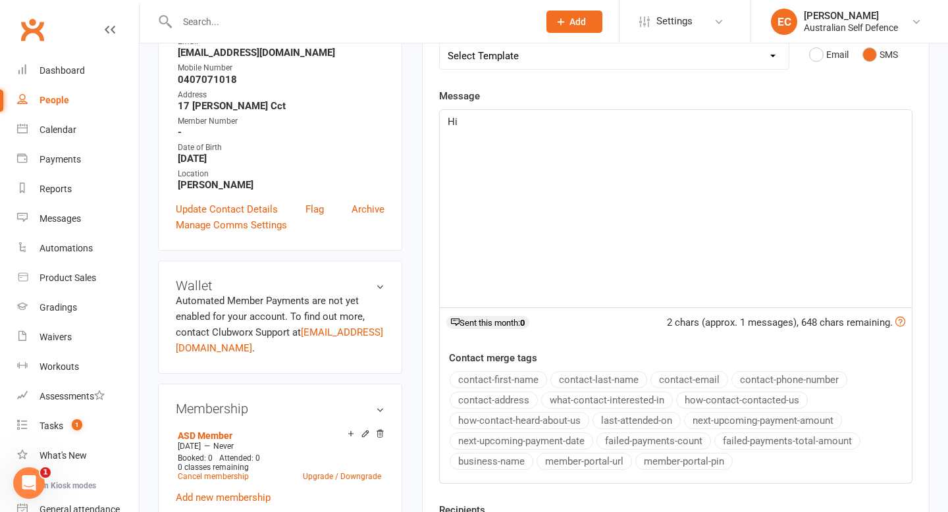
click at [500, 379] on button "contact-first-name" at bounding box center [498, 379] width 97 height 17
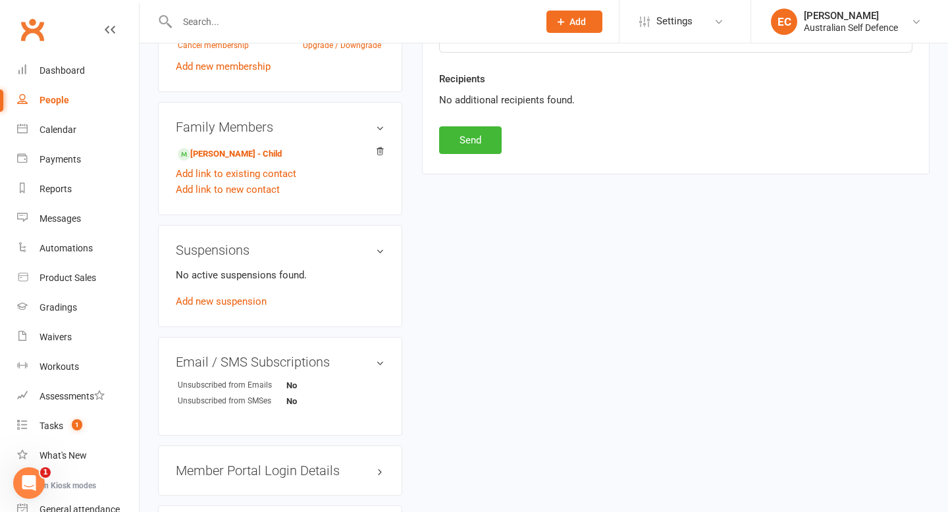
scroll to position [664, 0]
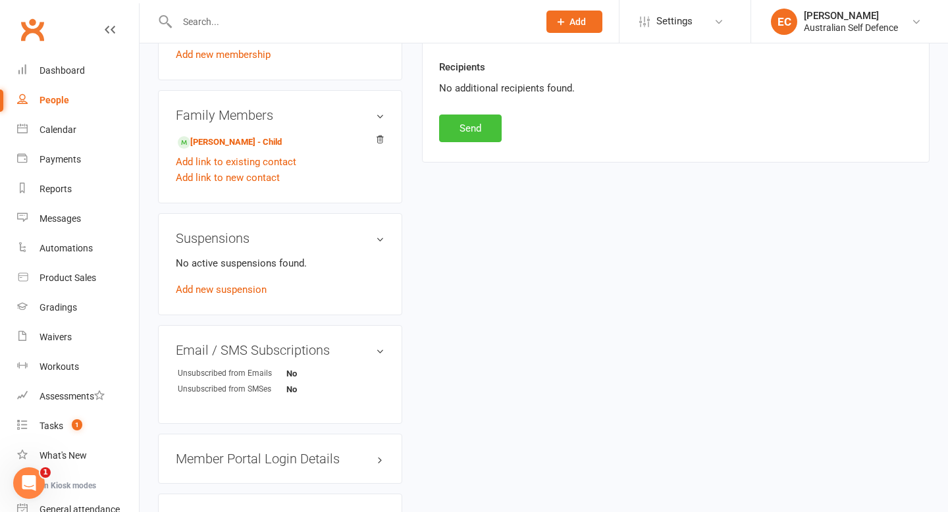
click at [479, 138] on button "Send" at bounding box center [470, 129] width 63 height 28
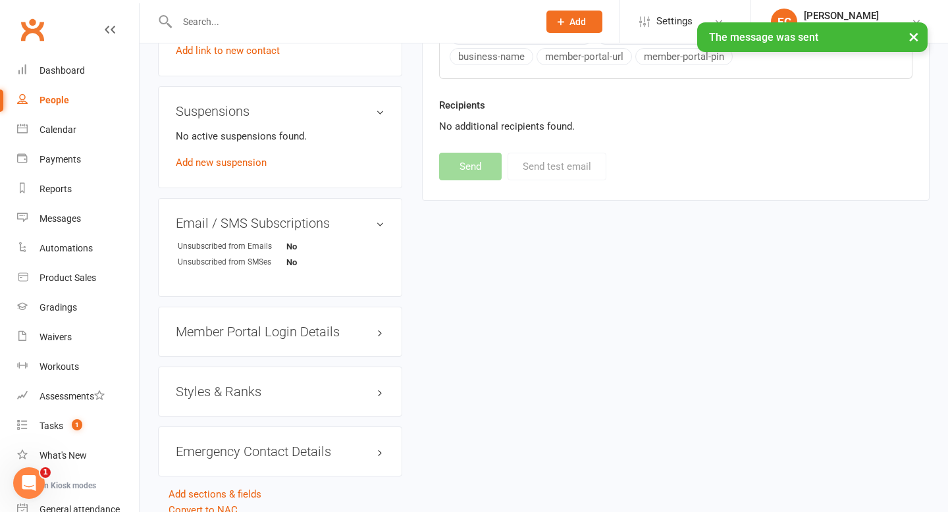
scroll to position [846, 0]
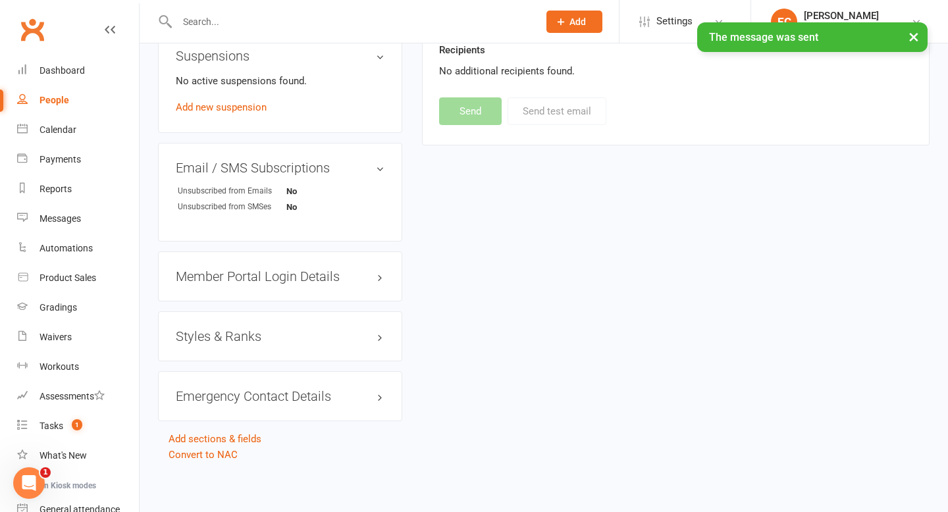
click at [321, 276] on h3 "Member Portal Login Details" at bounding box center [280, 276] width 209 height 14
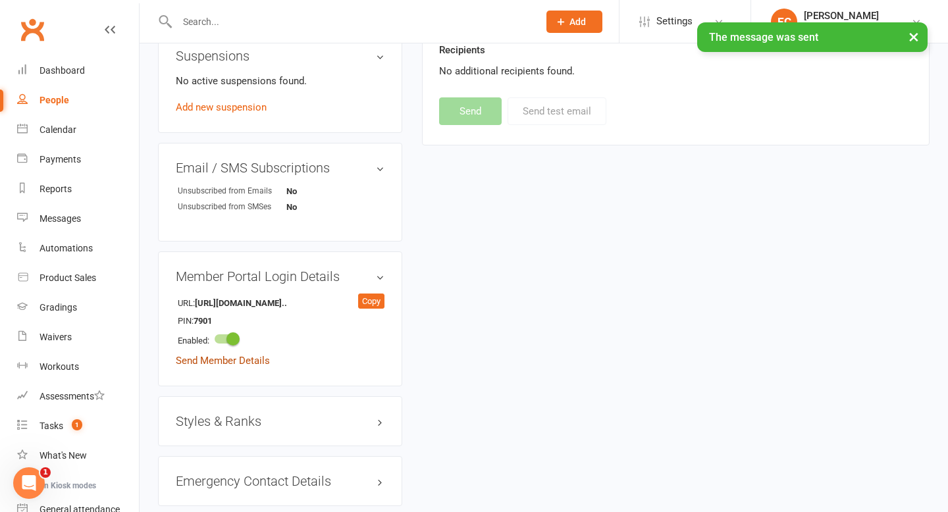
click at [258, 362] on link "Send Member Details" at bounding box center [223, 361] width 94 height 12
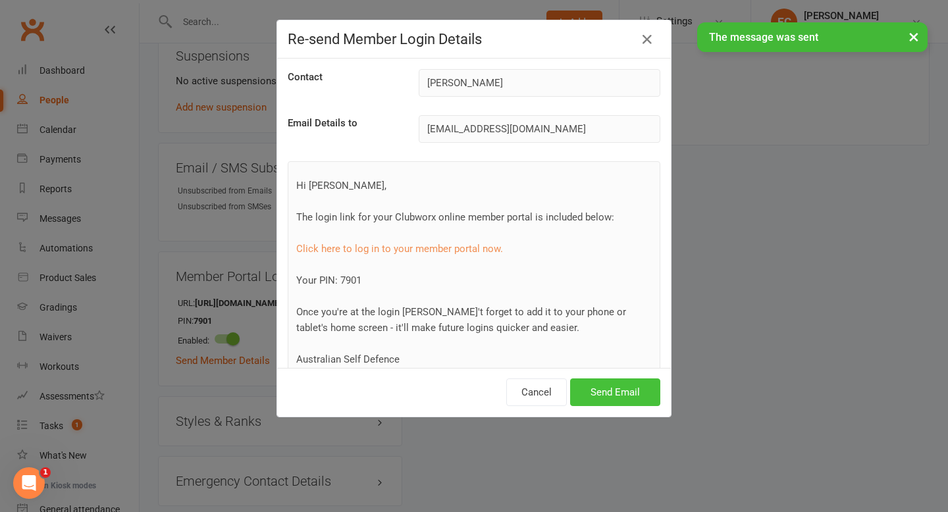
click at [626, 396] on button "Send Email" at bounding box center [615, 393] width 90 height 28
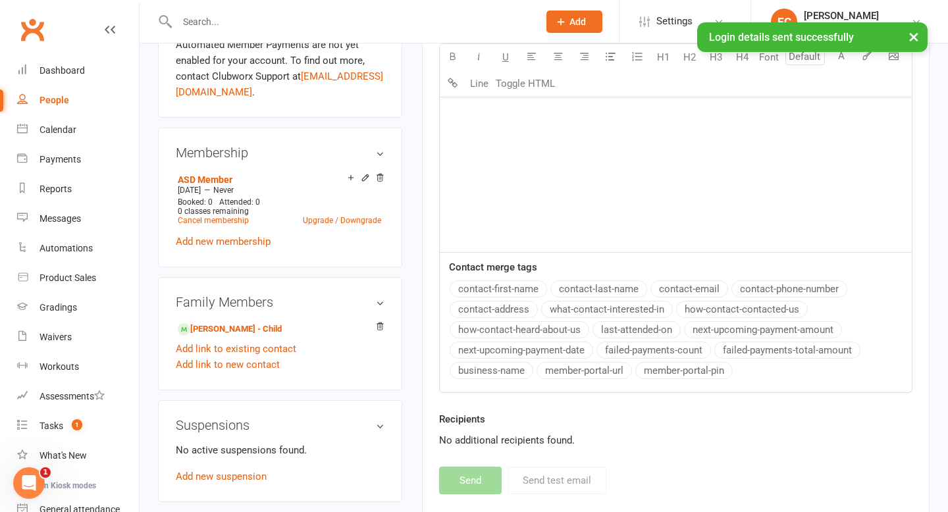
scroll to position [0, 0]
